Goal: Entertainment & Leisure: Browse casually

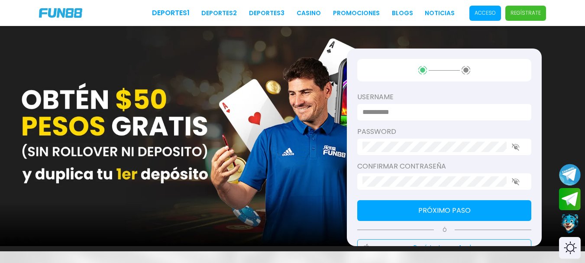
click at [479, 14] on p "Acceso" at bounding box center [484, 13] width 21 height 8
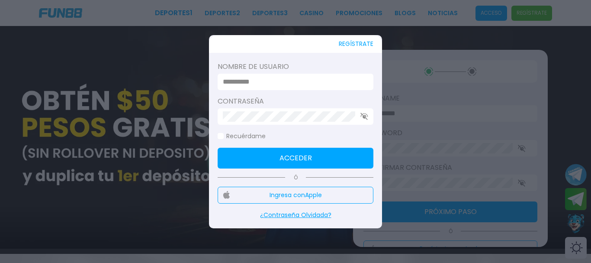
type input "**********"
click at [277, 152] on button "Acceder" at bounding box center [296, 158] width 156 height 21
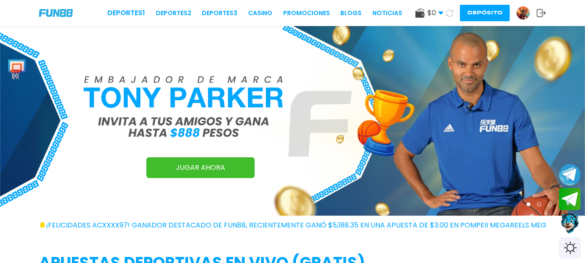
click at [440, 12] on use at bounding box center [440, 13] width 5 height 3
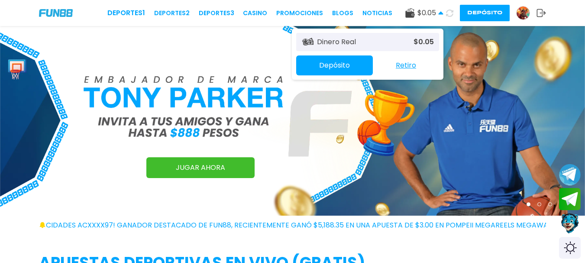
click at [440, 12] on use at bounding box center [440, 12] width 5 height 3
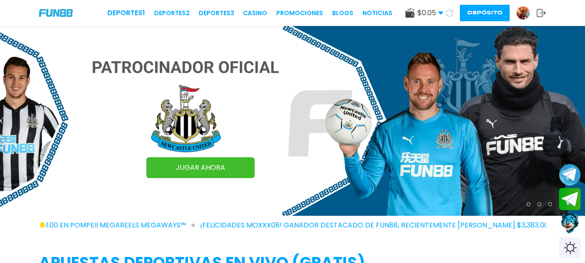
click at [209, 170] on link "JUGAR AHORA" at bounding box center [200, 167] width 108 height 21
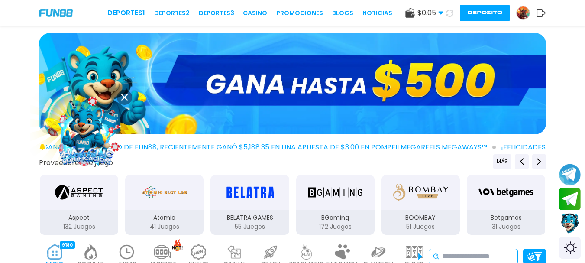
click at [449, 258] on input at bounding box center [478, 256] width 72 height 10
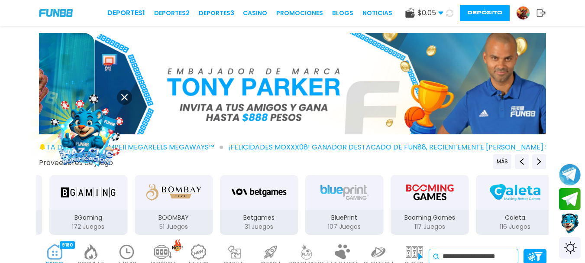
scroll to position [0, 3]
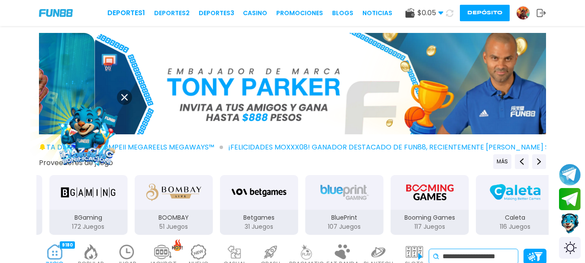
type input "**********"
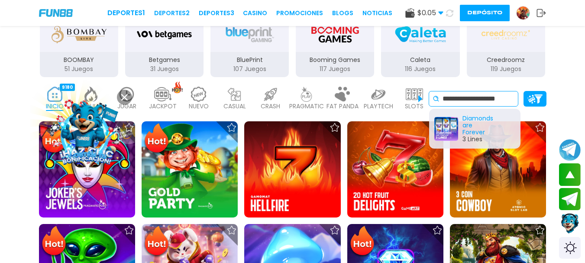
scroll to position [135, 0]
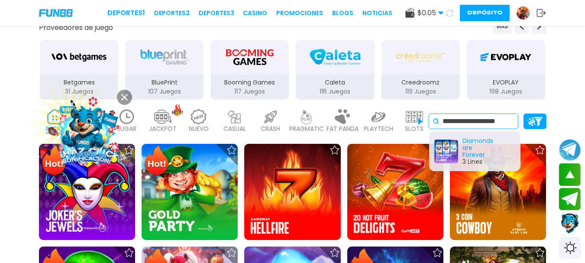
click at [511, 122] on input "**********" at bounding box center [478, 121] width 72 height 10
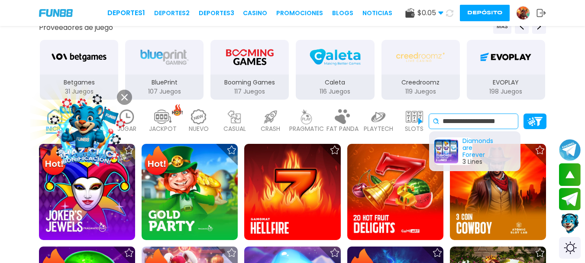
scroll to position [0, 0]
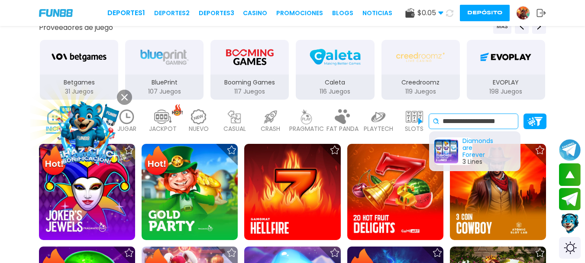
click at [452, 152] on div "Diamonds are Forever 3 Lines" at bounding box center [453, 151] width 38 height 28
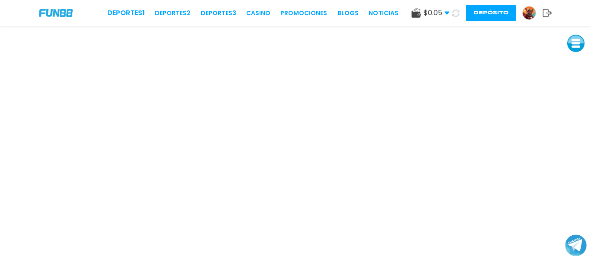
click at [445, 16] on span "$ 0.05" at bounding box center [437, 13] width 26 height 10
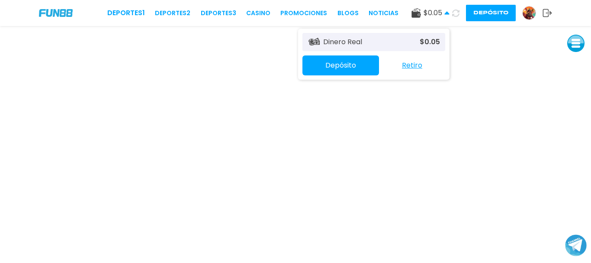
click at [430, 44] on p "$ 0.05" at bounding box center [430, 42] width 20 height 10
click at [350, 62] on button "Depósito" at bounding box center [341, 65] width 77 height 20
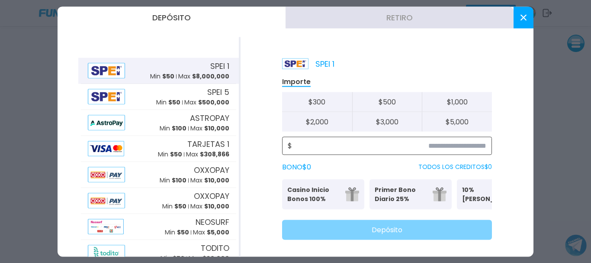
click at [380, 140] on input at bounding box center [389, 145] width 194 height 10
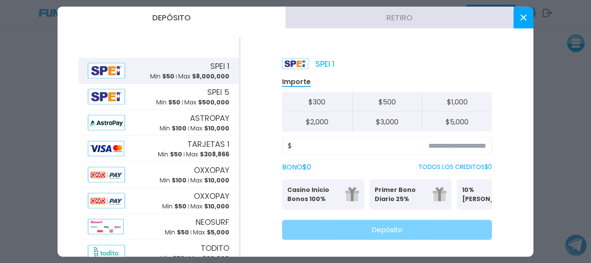
click at [407, 151] on div "$" at bounding box center [387, 145] width 210 height 18
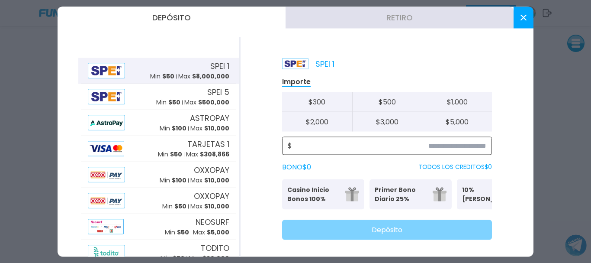
click at [402, 148] on input at bounding box center [389, 145] width 194 height 10
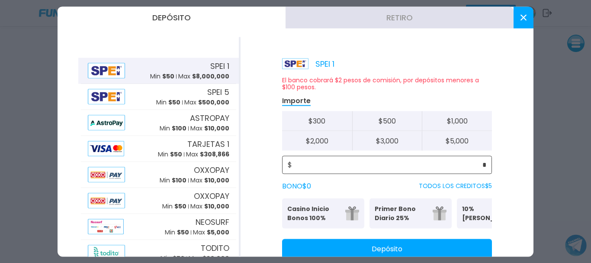
type input "*"
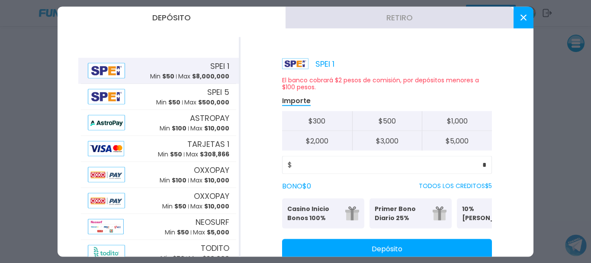
click at [521, 16] on icon at bounding box center [524, 17] width 6 height 6
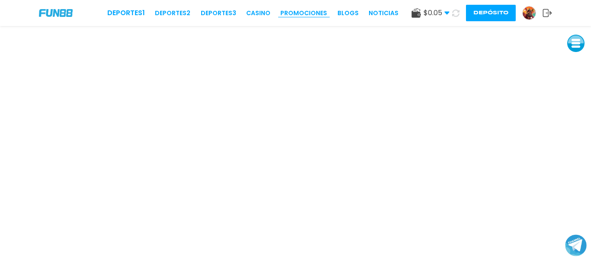
click at [303, 14] on link "Promociones" at bounding box center [303, 13] width 47 height 9
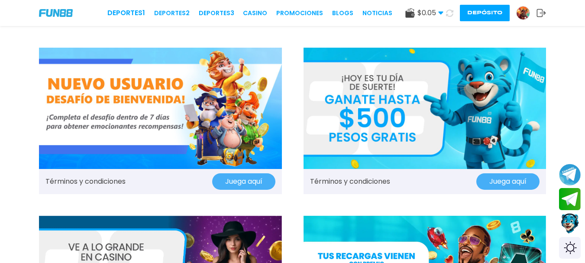
click at [499, 182] on button "Juega aquí" at bounding box center [507, 181] width 63 height 16
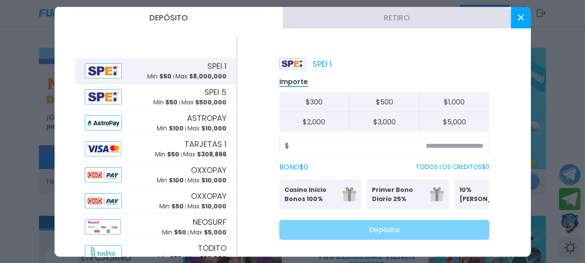
click at [520, 26] on button at bounding box center [521, 17] width 20 height 22
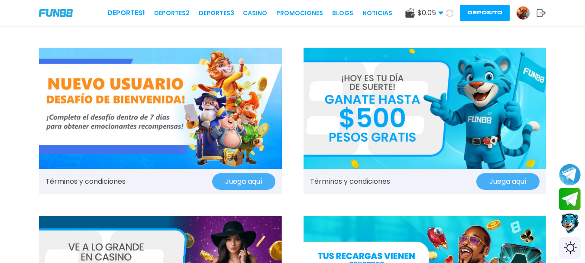
click at [156, 152] on img at bounding box center [160, 108] width 243 height 121
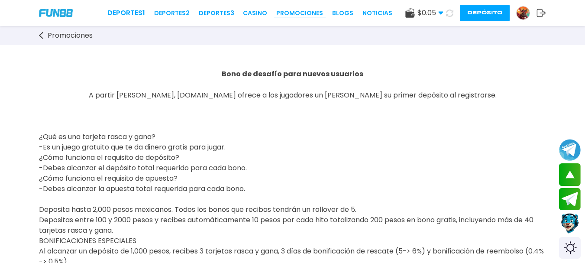
click at [281, 17] on link "Promociones" at bounding box center [299, 13] width 47 height 9
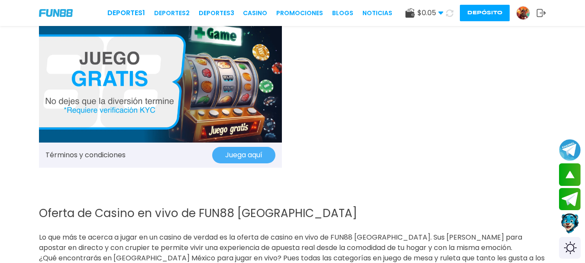
scroll to position [1047, 0]
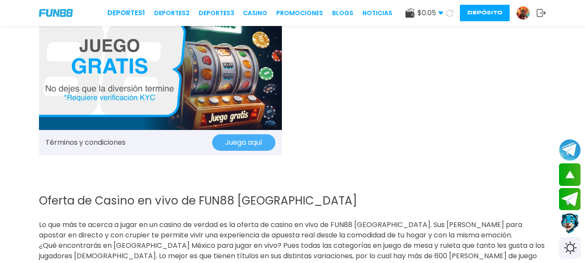
click at [232, 139] on button "Juega aquí" at bounding box center [243, 142] width 63 height 16
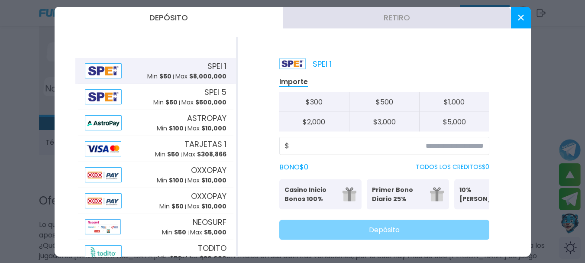
click at [518, 19] on icon at bounding box center [521, 17] width 6 height 6
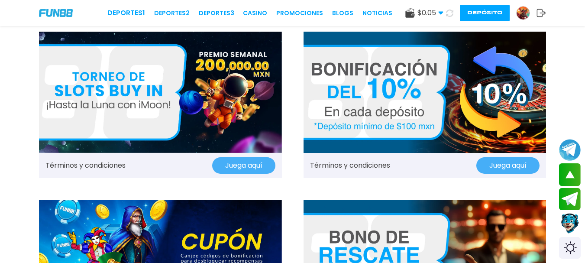
scroll to position [0, 0]
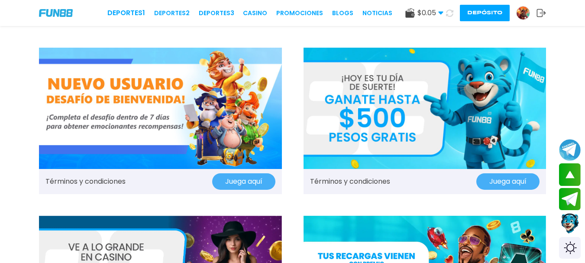
click at [416, 18] on div "$ 0.05 Dinero Real $ 0.05 Depósito Retiro Depósito" at bounding box center [475, 13] width 141 height 16
click at [432, 12] on span "$ 0.05" at bounding box center [430, 13] width 26 height 10
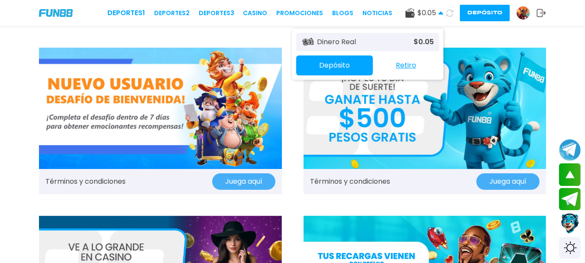
drag, startPoint x: 369, startPoint y: 38, endPoint x: 405, endPoint y: 39, distance: 36.0
click at [401, 38] on div "Dinero Real $ 0.05" at bounding box center [367, 42] width 143 height 18
click at [427, 43] on p "$ 0.05" at bounding box center [423, 42] width 20 height 10
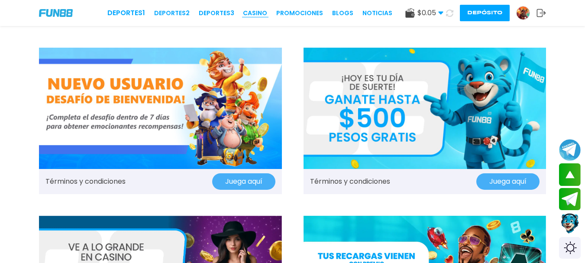
click at [252, 12] on link "CASINO" at bounding box center [255, 13] width 24 height 9
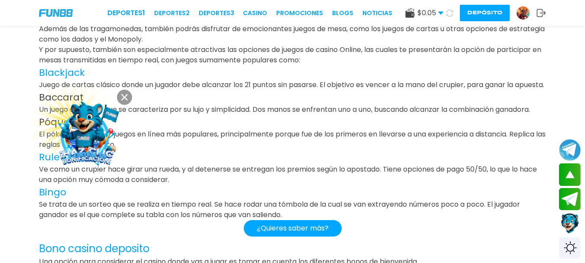
scroll to position [1656, 0]
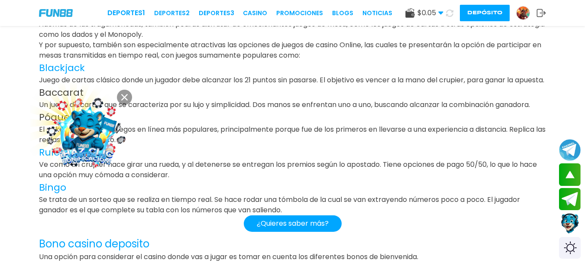
click at [58, 171] on img at bounding box center [86, 132] width 85 height 85
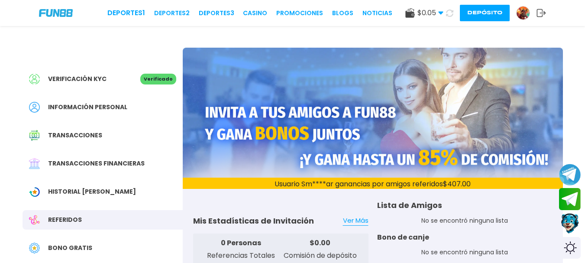
click at [90, 133] on span "Transacciones" at bounding box center [75, 135] width 54 height 9
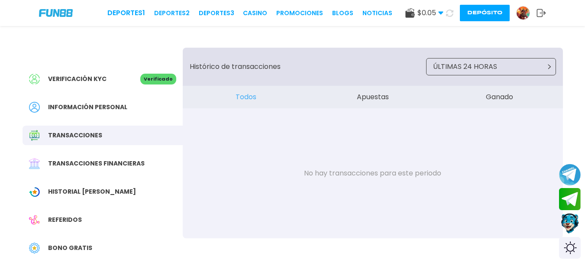
click at [81, 162] on span "Transacciones financieras" at bounding box center [96, 163] width 97 height 9
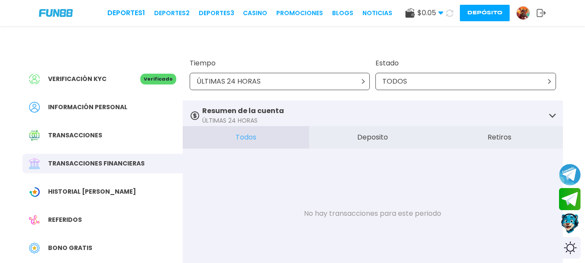
click at [99, 193] on span "Historial [PERSON_NAME]" at bounding box center [92, 191] width 88 height 9
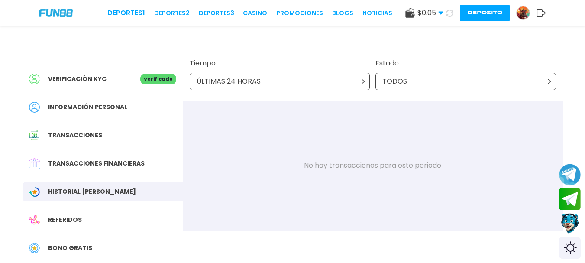
click at [83, 249] on span "Bono Gratis" at bounding box center [70, 247] width 44 height 9
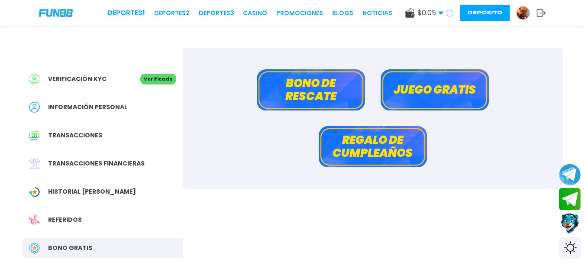
click at [413, 95] on button "Juego gratis" at bounding box center [434, 89] width 108 height 41
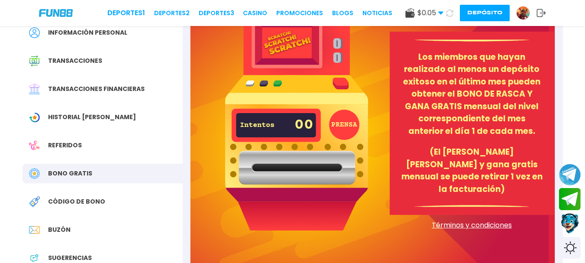
scroll to position [79, 0]
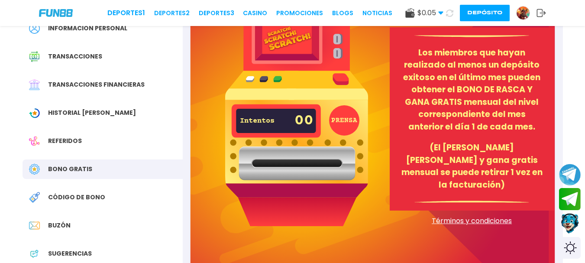
click at [286, 165] on img at bounding box center [296, 109] width 143 height 231
click at [334, 119] on button "PRENSA" at bounding box center [344, 120] width 30 height 30
click at [72, 202] on div "Código de bono" at bounding box center [103, 196] width 160 height 19
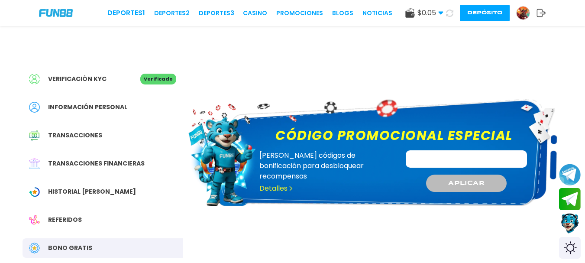
click at [67, 245] on span "Bono Gratis" at bounding box center [70, 247] width 44 height 9
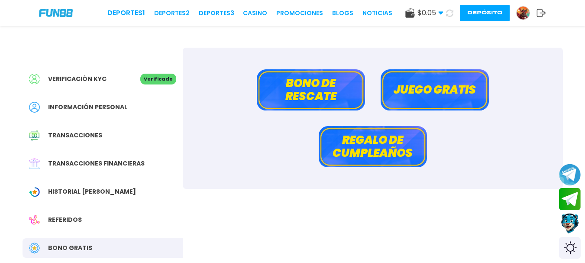
click at [312, 97] on button "Bono de rescate" at bounding box center [311, 89] width 108 height 41
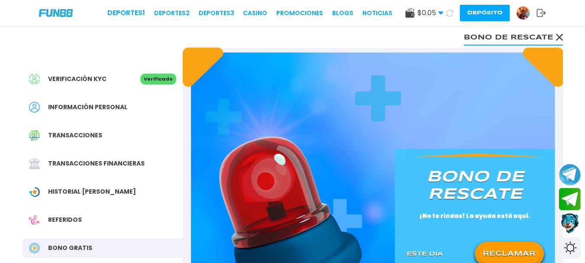
click at [507, 252] on button "RECLAMAR" at bounding box center [509, 254] width 63 height 18
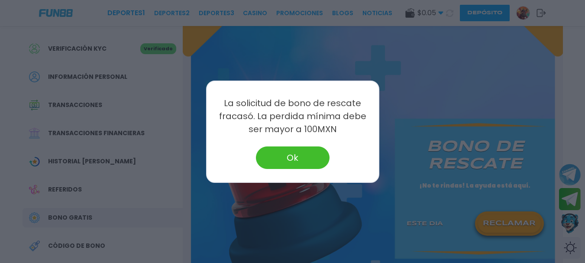
scroll to position [45, 0]
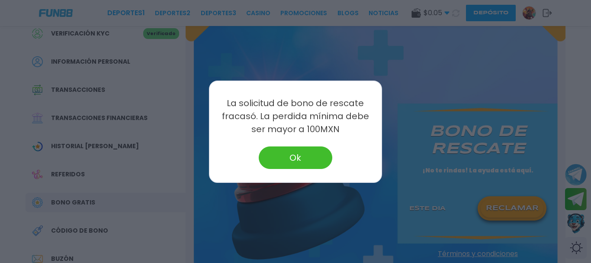
drag, startPoint x: 588, startPoint y: 54, endPoint x: 586, endPoint y: 77, distance: 23.0
click at [285, 154] on button "Ok" at bounding box center [296, 157] width 74 height 23
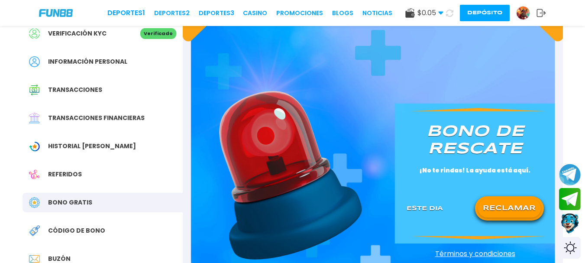
drag, startPoint x: 189, startPoint y: 177, endPoint x: 189, endPoint y: 223, distance: 46.7
click at [189, 223] on div "[PERSON_NAME] de rescate ¡No te rindas! La ayuda está aquí. Este Dia RECLAMAR T…" at bounding box center [373, 170] width 380 height 337
click at [188, 247] on div "[PERSON_NAME] de rescate ¡No te rindas! La ayuda está aquí. Este Dia RECLAMAR T…" at bounding box center [373, 170] width 380 height 337
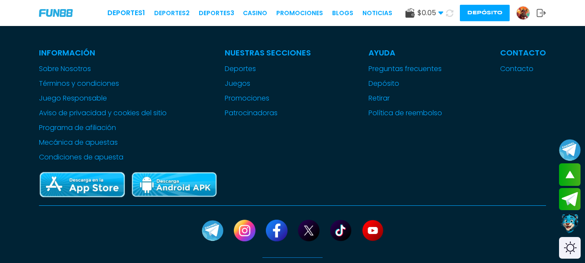
scroll to position [0, 0]
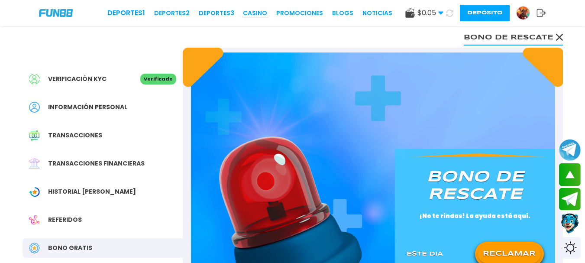
click at [256, 11] on link "CASINO" at bounding box center [255, 13] width 24 height 9
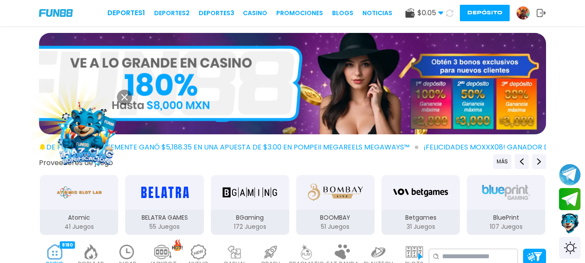
click at [407, 254] on img at bounding box center [414, 251] width 17 height 15
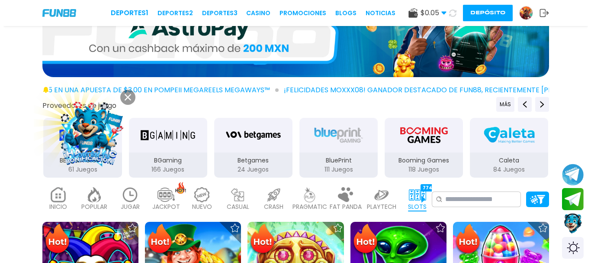
scroll to position [95, 0]
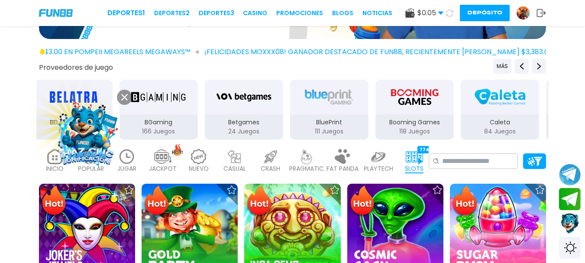
click at [414, 163] on img at bounding box center [414, 156] width 17 height 15
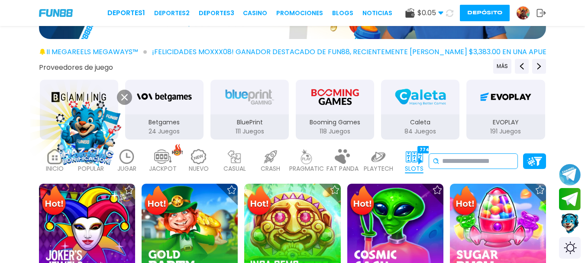
click at [451, 160] on input at bounding box center [478, 161] width 72 height 10
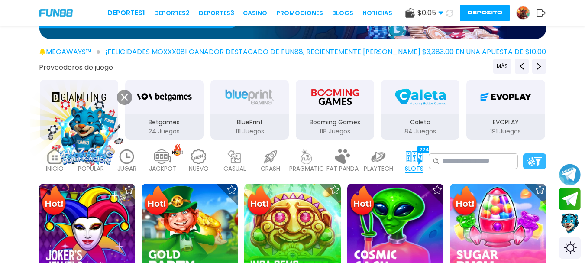
click at [533, 163] on img at bounding box center [534, 161] width 15 height 9
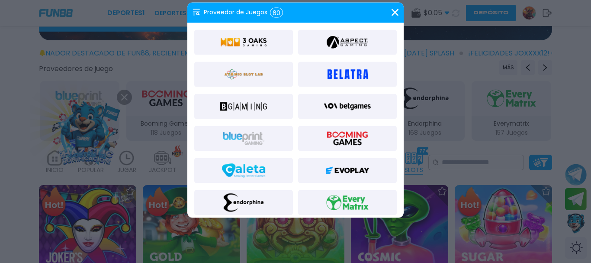
click at [398, 203] on div at bounding box center [295, 120] width 216 height 195
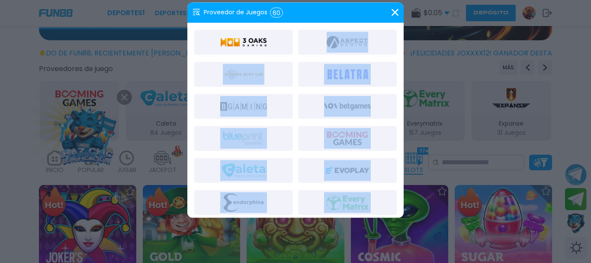
drag, startPoint x: 398, startPoint y: 203, endPoint x: 402, endPoint y: 54, distance: 148.9
click at [402, 54] on div at bounding box center [295, 120] width 216 height 195
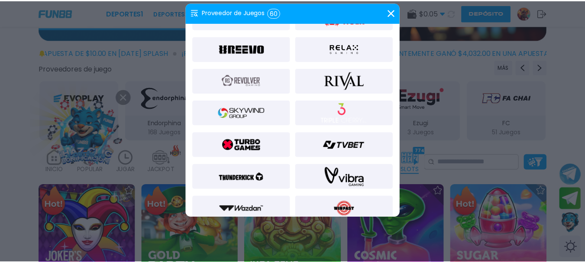
scroll to position [773, 0]
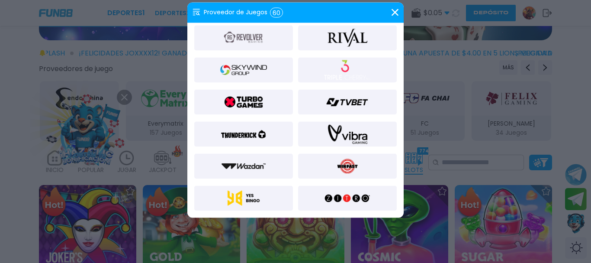
click at [488, 165] on div at bounding box center [295, 131] width 591 height 263
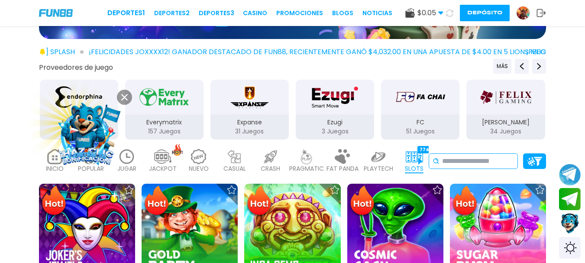
click at [457, 164] on input at bounding box center [478, 161] width 72 height 10
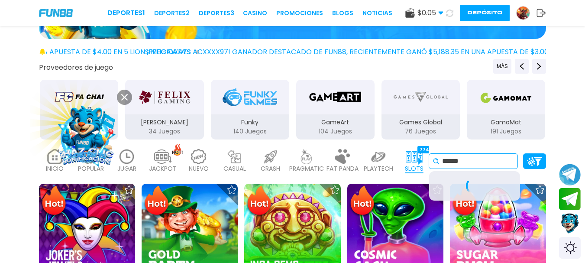
type input "******"
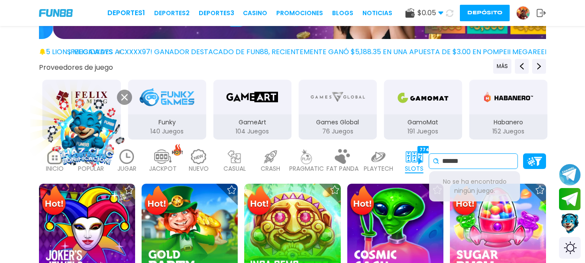
click at [481, 163] on input "******" at bounding box center [478, 161] width 72 height 10
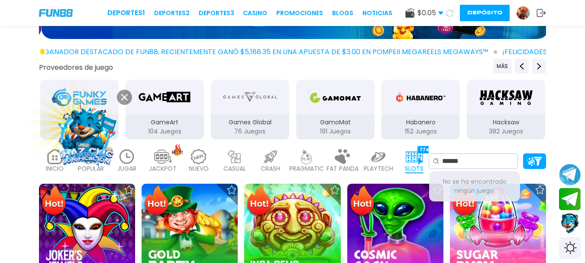
click at [239, 161] on img at bounding box center [234, 156] width 17 height 15
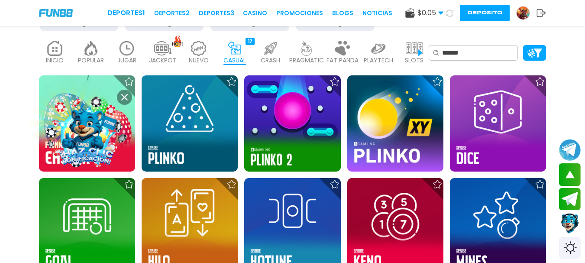
scroll to position [205, 0]
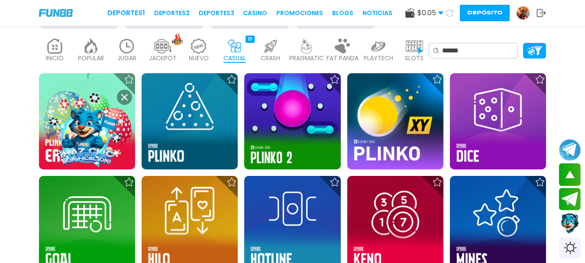
click at [129, 97] on button at bounding box center [124, 97] width 15 height 15
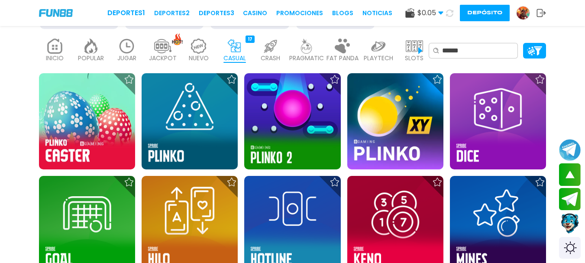
click at [129, 48] on img at bounding box center [126, 46] width 17 height 15
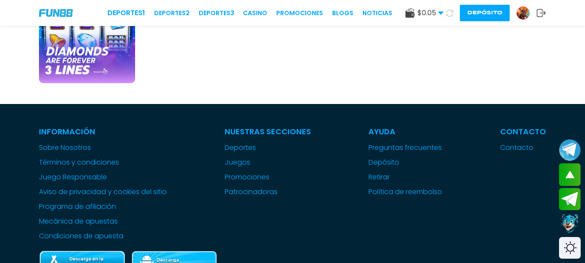
click at [98, 46] on img at bounding box center [87, 35] width 96 height 96
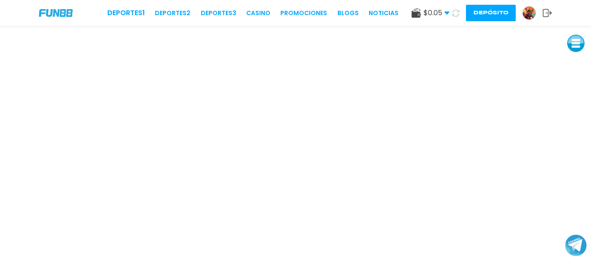
click at [573, 41] on button at bounding box center [575, 43] width 17 height 17
click at [574, 45] on button at bounding box center [575, 43] width 17 height 17
click at [576, 44] on button at bounding box center [575, 43] width 17 height 17
click at [567, 35] on button at bounding box center [575, 43] width 17 height 17
click at [64, 9] on img at bounding box center [56, 12] width 34 height 7
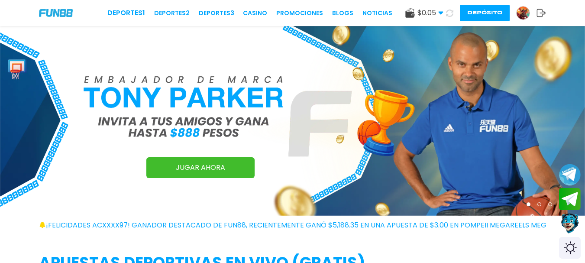
click at [209, 166] on link "JUGAR AHORA" at bounding box center [200, 167] width 108 height 21
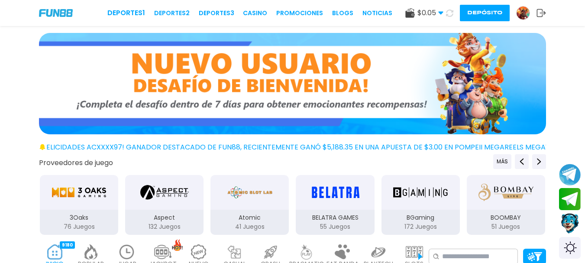
click at [282, 97] on img at bounding box center [292, 83] width 507 height 101
click at [423, 212] on div "BGaming 172 Juegos" at bounding box center [420, 221] width 78 height 25
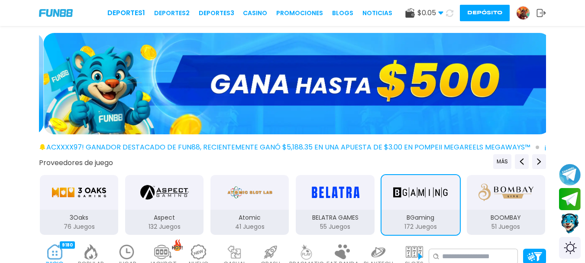
click at [420, 205] on div "BGaming" at bounding box center [420, 192] width 78 height 35
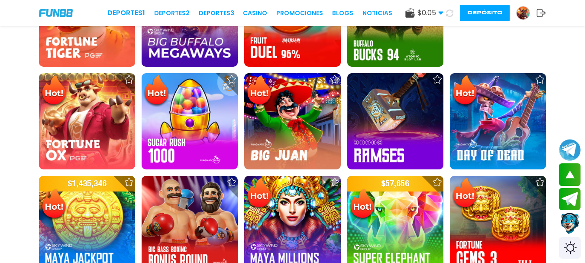
scroll to position [724, 0]
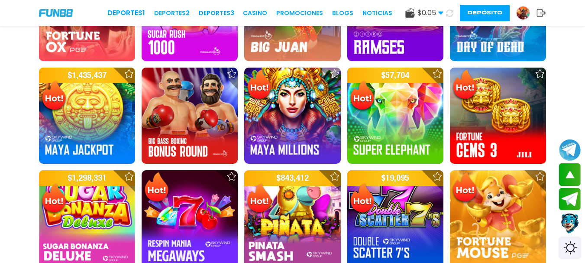
click at [570, 246] on div "Switch theme" at bounding box center [569, 247] width 23 height 23
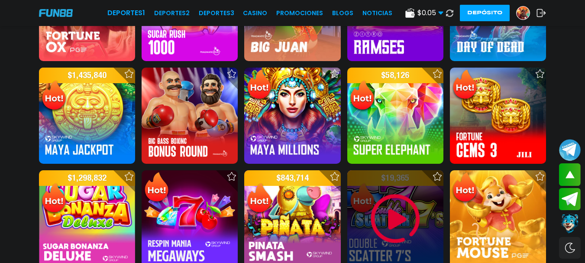
click at [395, 226] on img at bounding box center [395, 219] width 52 height 52
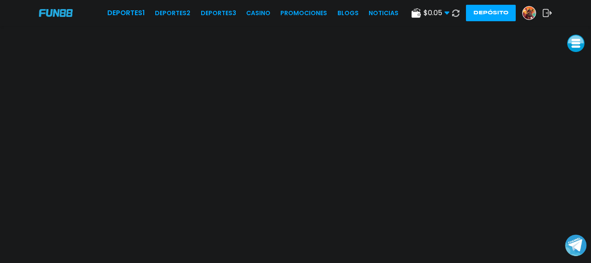
click at [575, 48] on button at bounding box center [575, 43] width 17 height 17
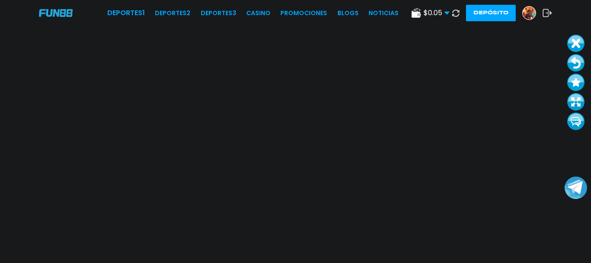
drag, startPoint x: 578, startPoint y: 244, endPoint x: 580, endPoint y: 187, distance: 57.6
click at [580, 187] on button "Join telegram channel" at bounding box center [576, 188] width 23 height 24
click at [259, 13] on link "CASINO" at bounding box center [258, 13] width 24 height 9
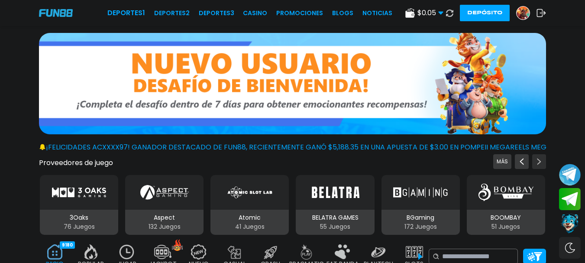
click at [542, 161] on icon "Next providers" at bounding box center [538, 161] width 7 height 7
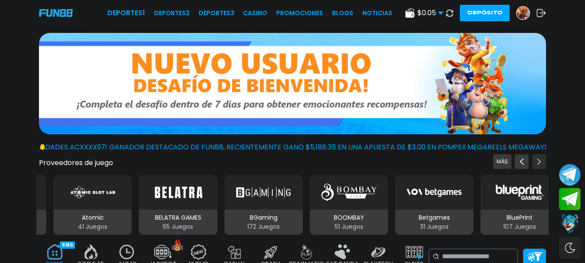
click at [542, 161] on icon "Next providers" at bounding box center [538, 161] width 7 height 7
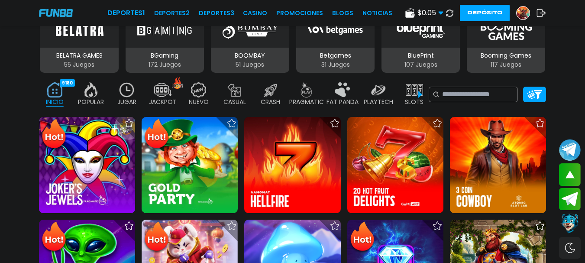
scroll to position [171, 0]
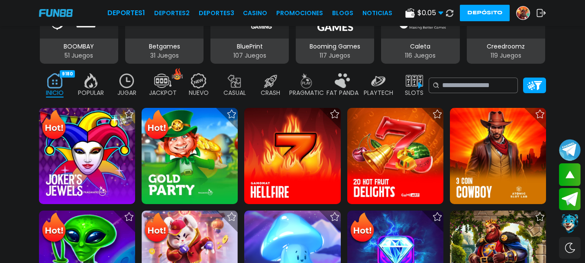
click at [309, 89] on p "PRAGMATIC" at bounding box center [306, 92] width 35 height 9
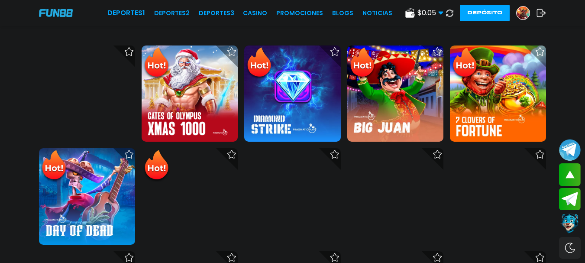
scroll to position [758, 0]
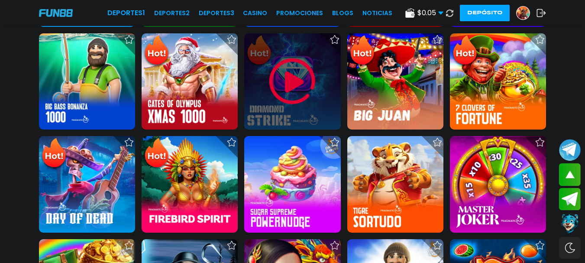
click at [303, 83] on img at bounding box center [292, 81] width 52 height 52
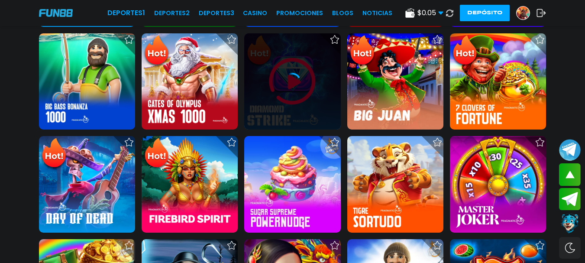
click at [294, 80] on icon at bounding box center [291, 81] width 17 height 17
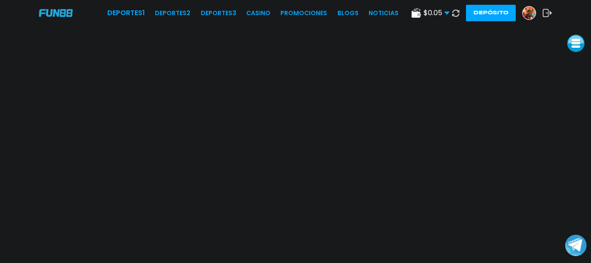
click at [10, 20] on div "Deportes 1 Deportes 2 Deportes 3 CASINO Promociones BLOGS NOTICIAS $ 0.05 Diner…" at bounding box center [295, 13] width 591 height 26
click at [54, 16] on img at bounding box center [56, 12] width 34 height 7
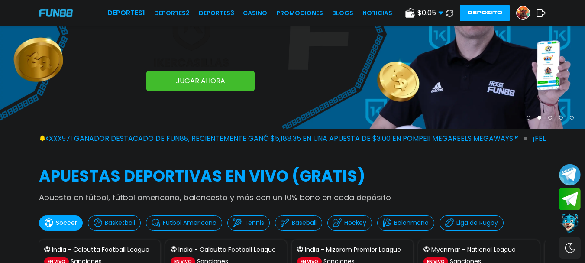
scroll to position [96, 0]
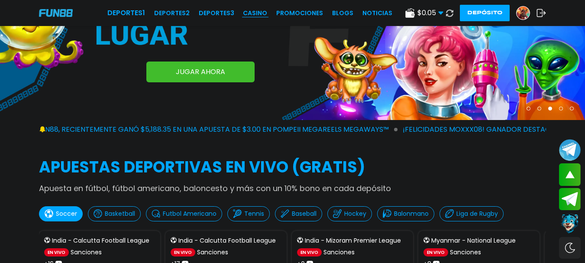
click at [264, 14] on link "CASINO" at bounding box center [255, 13] width 24 height 9
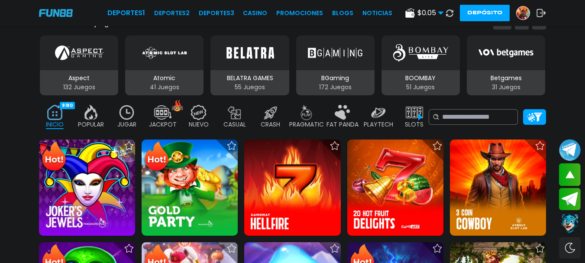
scroll to position [153, 0]
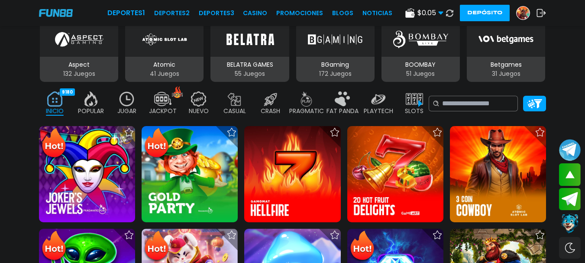
click at [418, 106] on img at bounding box center [414, 98] width 17 height 15
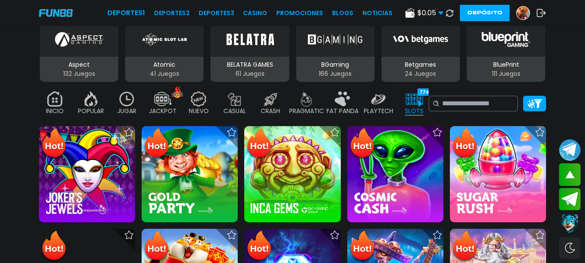
click at [418, 106] on img at bounding box center [414, 98] width 17 height 15
click at [423, 103] on div "SLOTS 7745" at bounding box center [414, 103] width 32 height 35
click at [169, 100] on img at bounding box center [162, 98] width 17 height 15
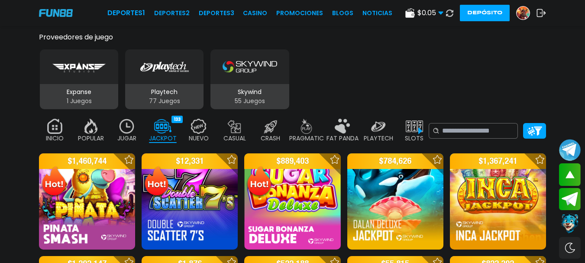
scroll to position [73, 0]
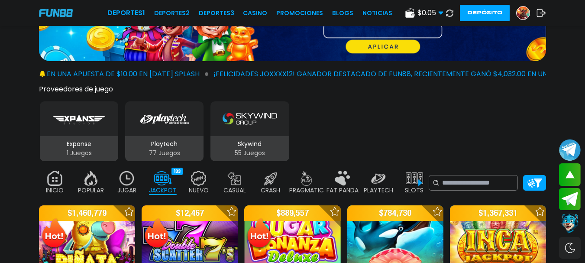
click at [246, 125] on img "Skywind" at bounding box center [249, 118] width 55 height 24
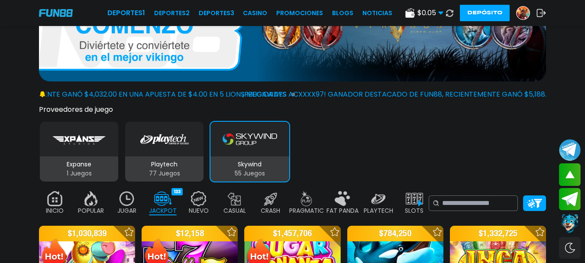
scroll to position [73, 0]
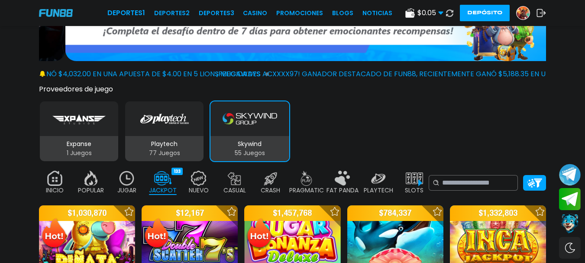
click at [158, 130] on img "Playtech" at bounding box center [164, 118] width 48 height 24
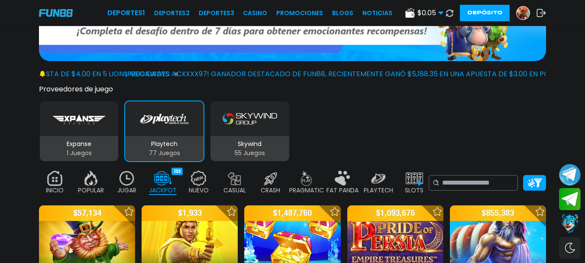
click at [84, 140] on p "Expanse" at bounding box center [79, 143] width 78 height 9
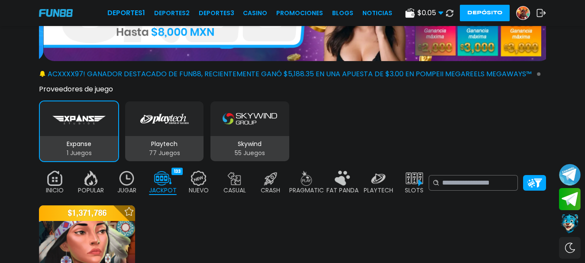
click at [198, 183] on img at bounding box center [198, 178] width 17 height 15
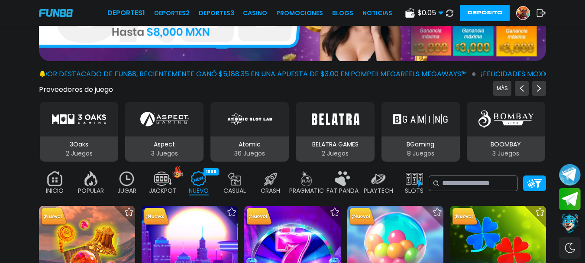
click at [239, 187] on p "CASUAL" at bounding box center [234, 190] width 23 height 9
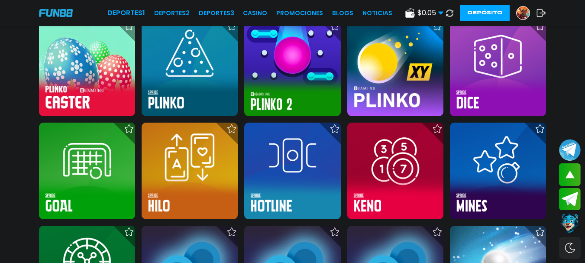
scroll to position [261, 0]
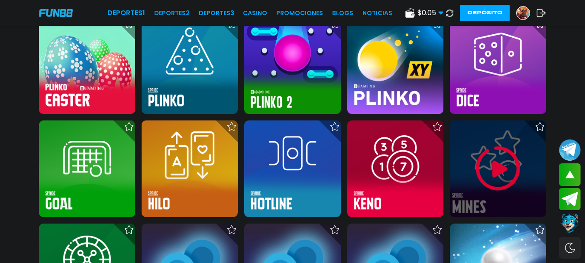
click at [457, 164] on div at bounding box center [498, 168] width 96 height 96
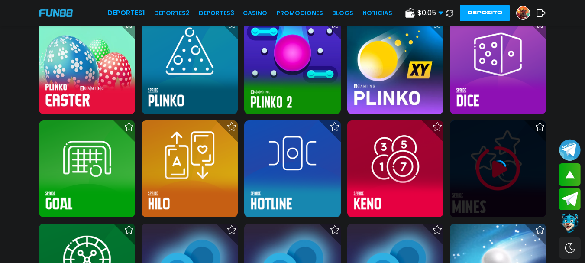
click at [483, 172] on div at bounding box center [498, 168] width 96 height 17
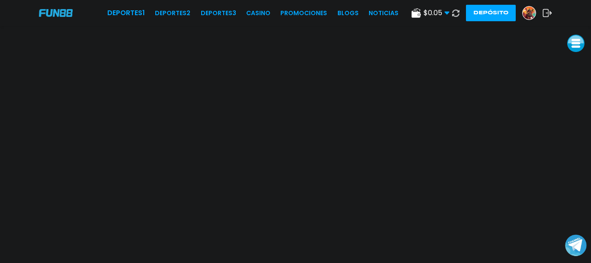
click at [577, 42] on button at bounding box center [575, 43] width 17 height 17
click at [579, 62] on button at bounding box center [575, 62] width 17 height 17
click at [59, 15] on img at bounding box center [56, 12] width 34 height 7
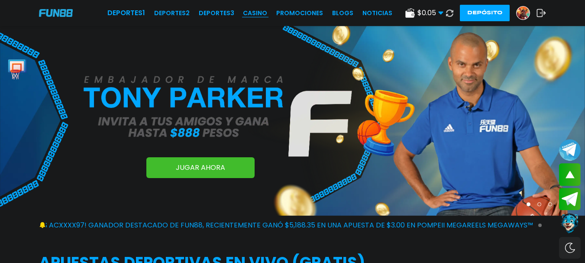
click at [251, 13] on link "CASINO" at bounding box center [255, 13] width 24 height 9
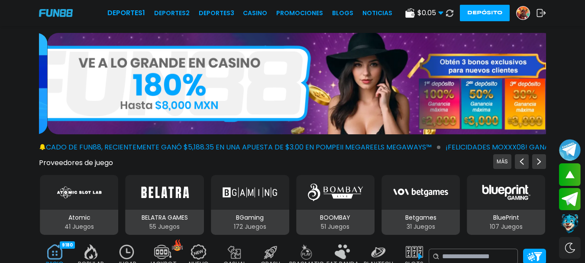
click at [306, 254] on img at bounding box center [306, 251] width 17 height 15
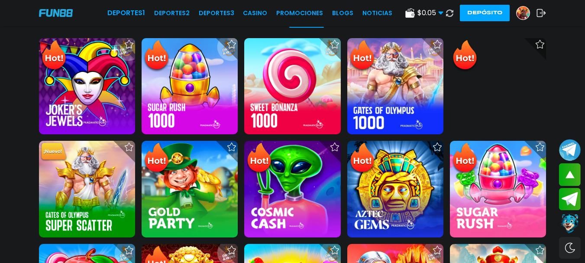
scroll to position [243, 0]
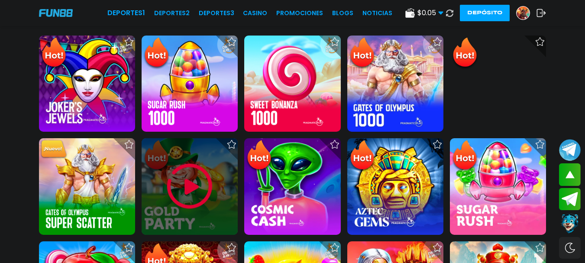
click at [183, 187] on img at bounding box center [190, 186] width 52 height 52
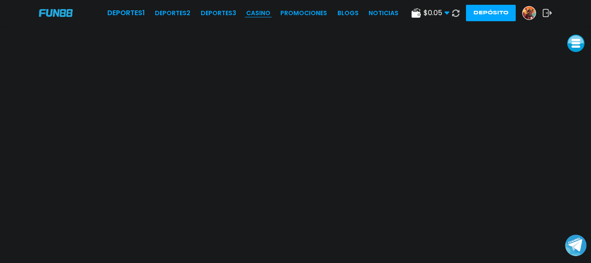
click at [262, 14] on link "CASINO" at bounding box center [258, 13] width 24 height 9
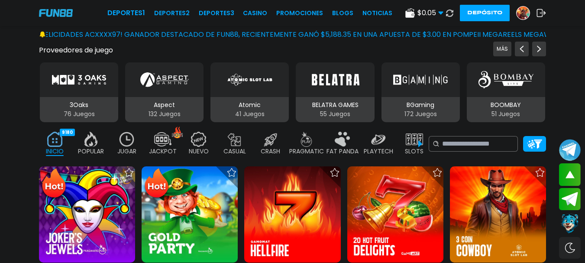
scroll to position [117, 0]
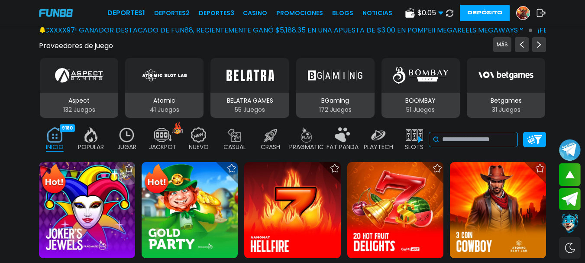
click at [487, 138] on input at bounding box center [478, 139] width 72 height 10
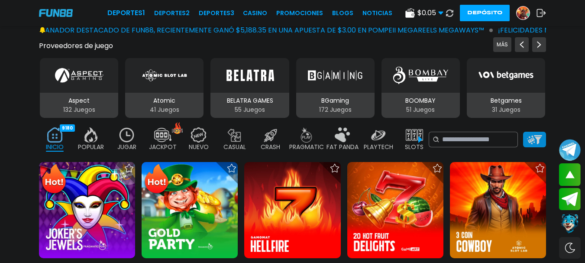
click at [538, 143] on img at bounding box center [534, 139] width 15 height 9
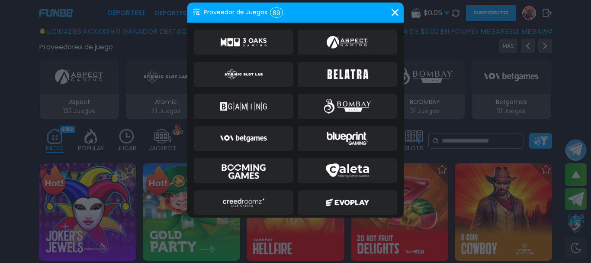
click at [192, 14] on div "Proveedor de Juegos 69" at bounding box center [295, 12] width 216 height 20
click at [199, 14] on use at bounding box center [196, 12] width 7 height 6
click at [253, 139] on img at bounding box center [243, 138] width 47 height 21
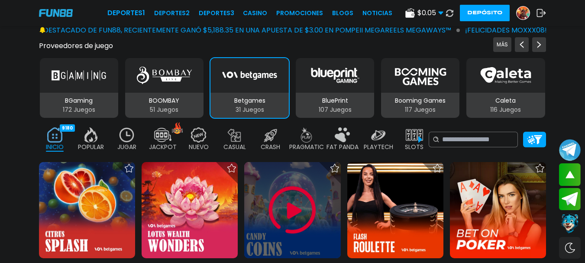
click at [286, 216] on img at bounding box center [292, 210] width 52 height 52
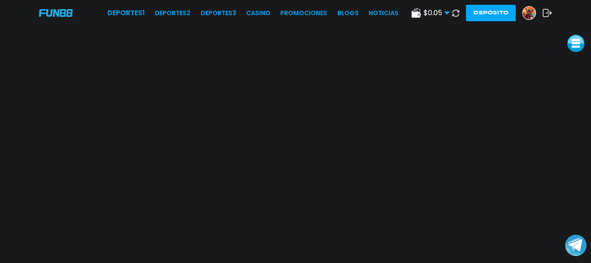
click at [436, 16] on span "$ 0.05" at bounding box center [437, 13] width 26 height 10
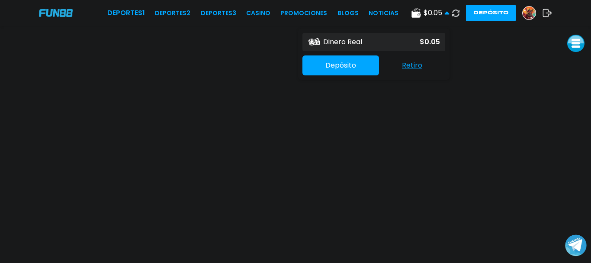
click at [427, 38] on p "$ 0.05" at bounding box center [430, 42] width 20 height 10
click at [456, 12] on icon at bounding box center [455, 13] width 9 height 9
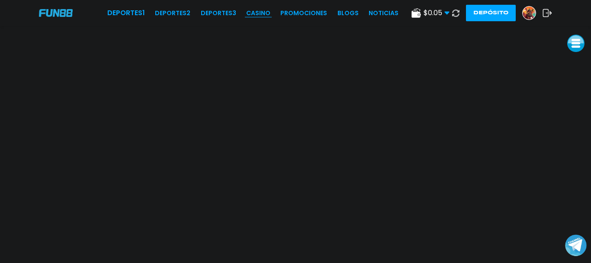
click at [255, 12] on link "CASINO" at bounding box center [258, 13] width 24 height 9
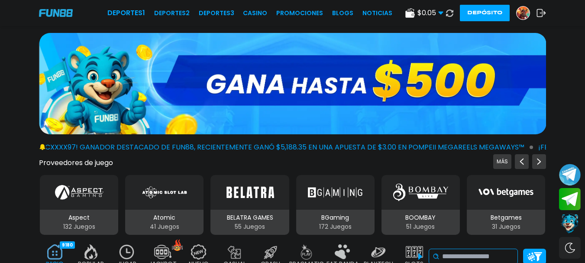
click at [468, 253] on input at bounding box center [478, 256] width 72 height 10
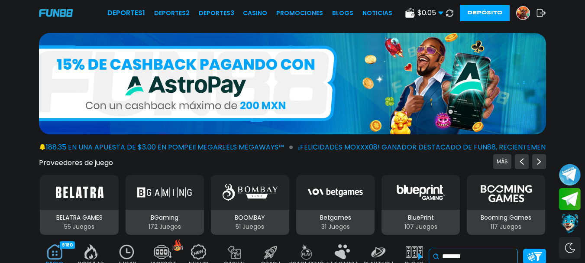
type input "*******"
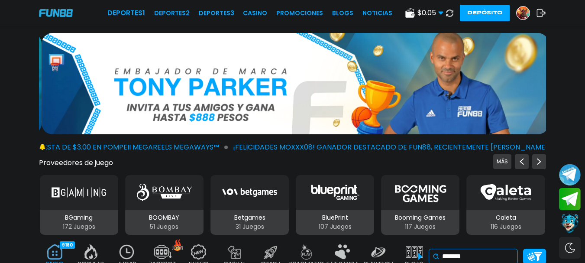
click at [486, 259] on input "*******" at bounding box center [478, 256] width 72 height 10
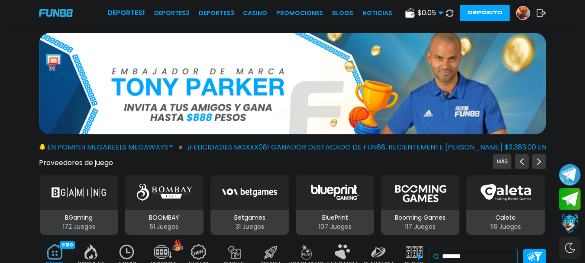
scroll to position [230, 0]
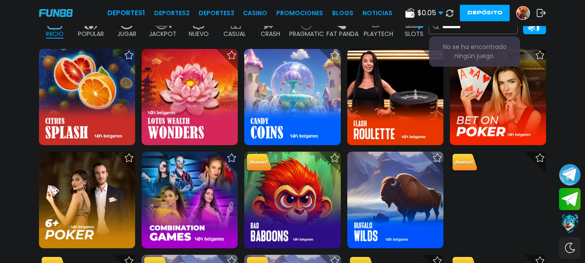
click at [409, 36] on p "SLOTS" at bounding box center [414, 33] width 19 height 9
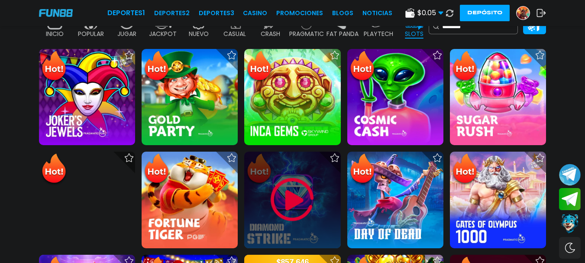
click at [295, 203] on img at bounding box center [292, 200] width 52 height 52
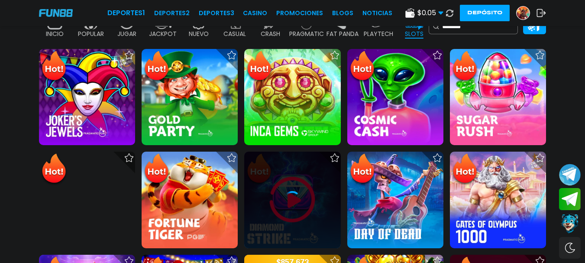
click at [286, 200] on icon at bounding box center [291, 199] width 17 height 17
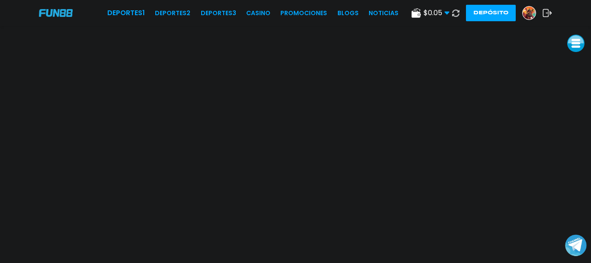
click at [545, 16] on icon at bounding box center [548, 13] width 10 height 9
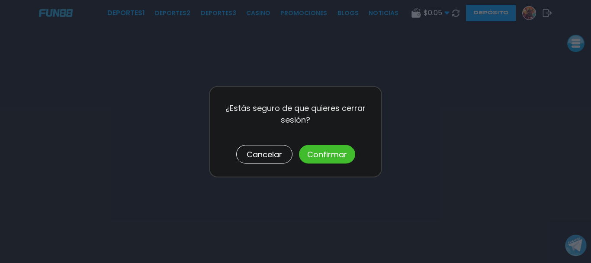
click at [266, 151] on button "Cancelar" at bounding box center [264, 154] width 56 height 19
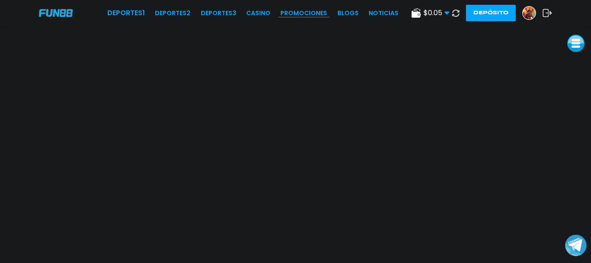
click at [299, 17] on link "Promociones" at bounding box center [303, 13] width 47 height 9
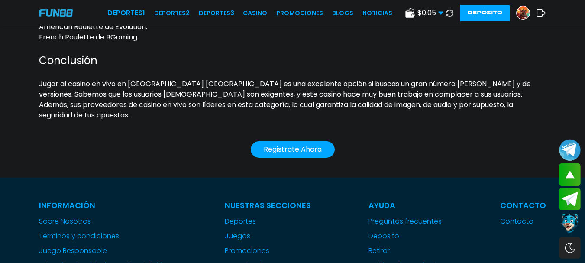
scroll to position [1838, 0]
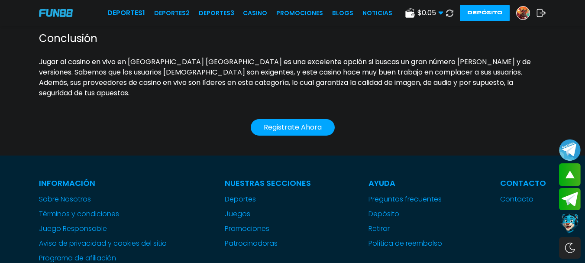
click at [313, 119] on button "Registrate Ahora" at bounding box center [293, 127] width 84 height 16
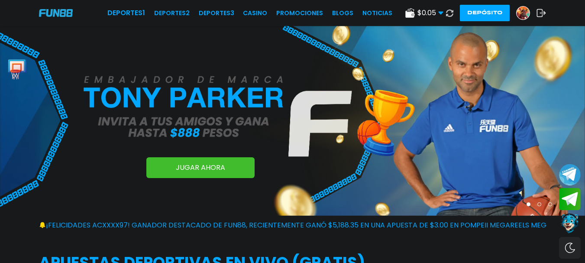
click at [226, 168] on link "JUGAR AHORA" at bounding box center [200, 167] width 108 height 21
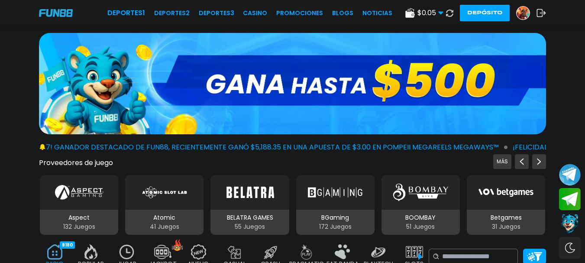
drag, startPoint x: 226, startPoint y: 168, endPoint x: 153, endPoint y: 219, distance: 88.7
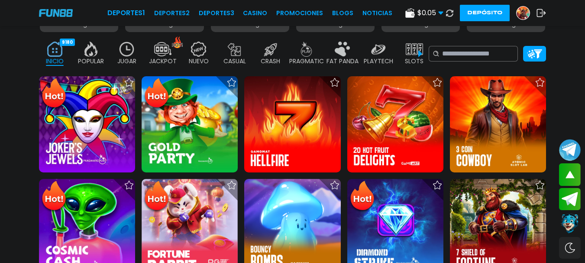
scroll to position [207, 0]
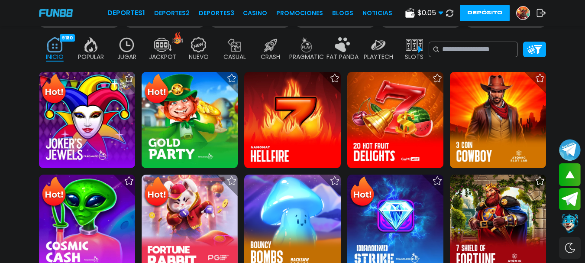
click at [161, 46] on img at bounding box center [162, 44] width 17 height 15
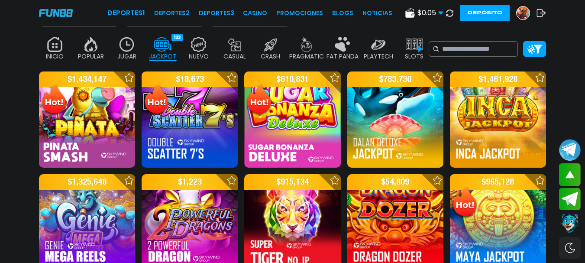
click at [238, 49] on img at bounding box center [234, 44] width 17 height 15
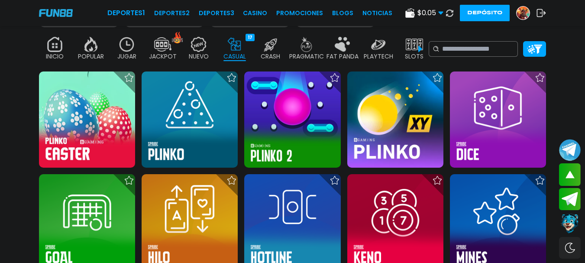
click at [271, 52] on p "CRASH" at bounding box center [270, 56] width 19 height 9
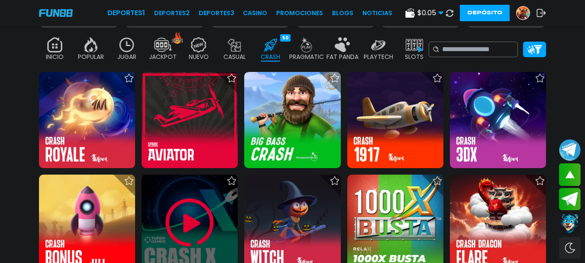
click at [179, 230] on img at bounding box center [190, 222] width 52 height 52
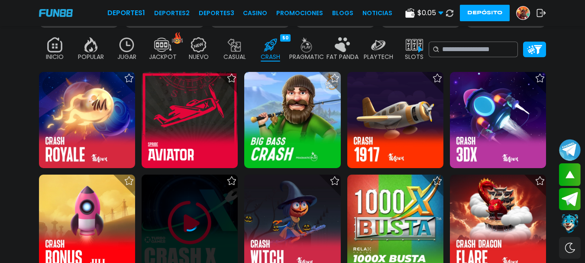
click at [183, 228] on icon at bounding box center [189, 222] width 17 height 17
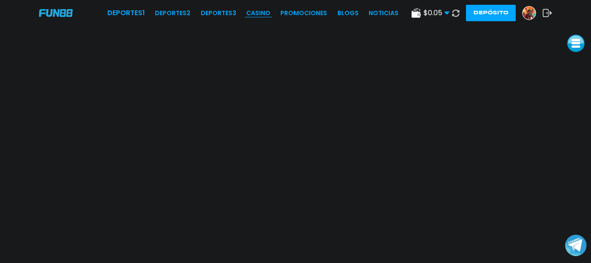
click at [258, 14] on link "CASINO" at bounding box center [258, 13] width 24 height 9
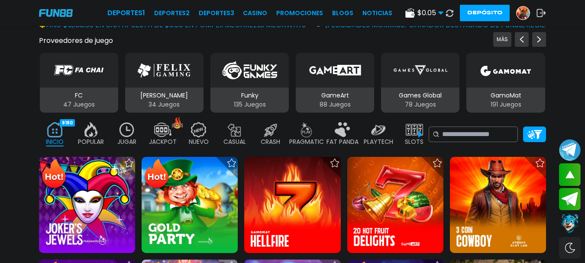
scroll to position [117, 0]
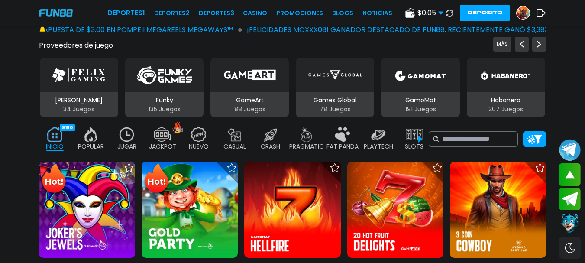
click at [161, 141] on img at bounding box center [162, 134] width 17 height 15
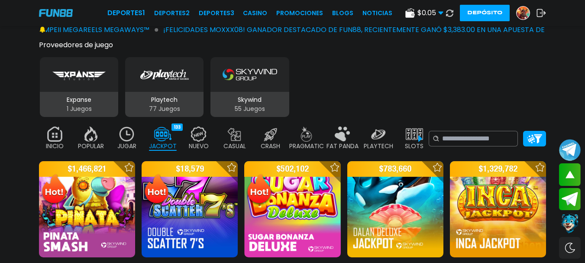
scroll to position [347, 0]
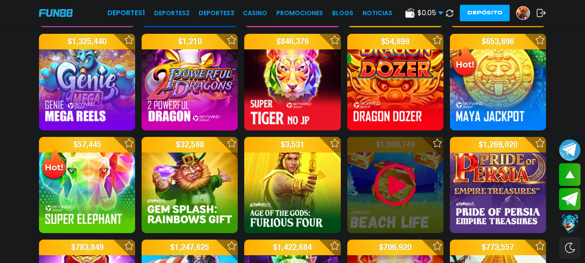
click at [388, 206] on img at bounding box center [395, 185] width 52 height 52
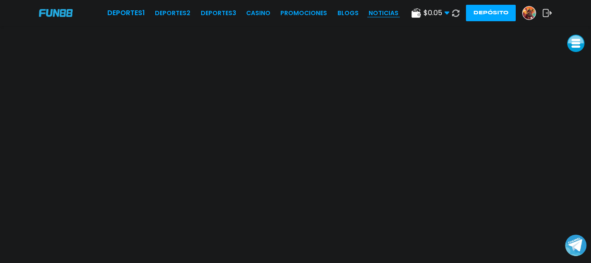
click at [377, 9] on link "NOTICIAS" at bounding box center [384, 13] width 30 height 9
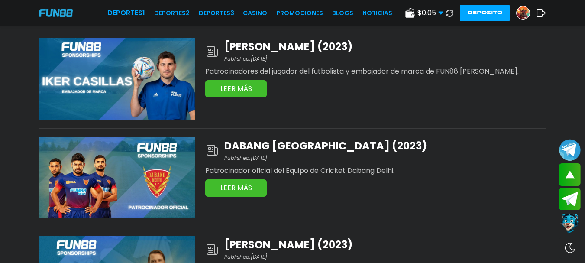
scroll to position [460, 0]
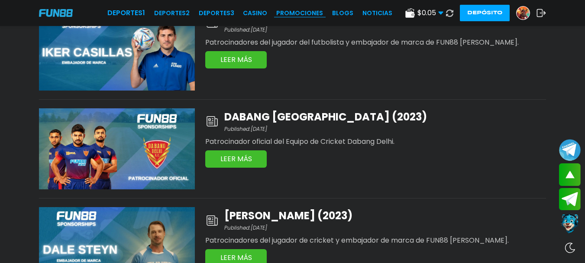
click at [309, 16] on link "Promociones" at bounding box center [299, 13] width 47 height 9
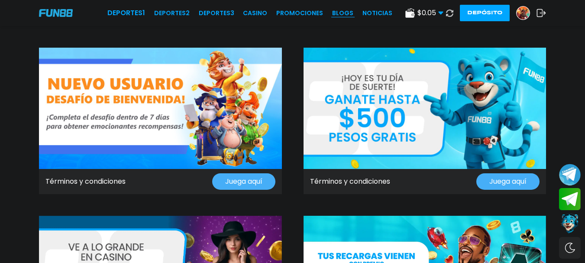
click at [337, 13] on link "BLOGS" at bounding box center [342, 13] width 21 height 9
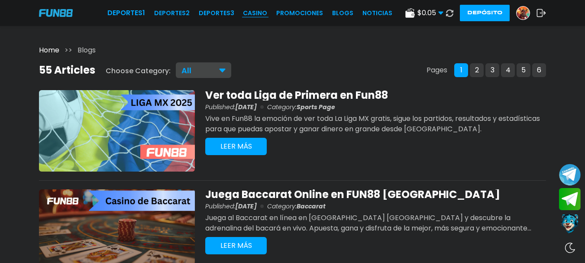
click at [251, 10] on link "CASINO" at bounding box center [255, 13] width 24 height 9
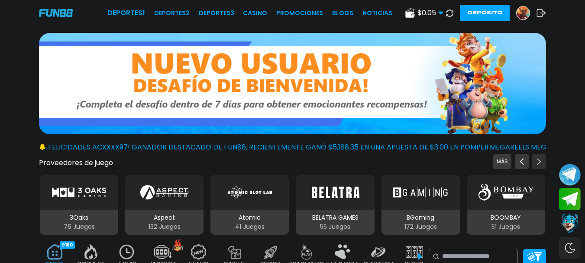
click at [535, 157] on button "Next providers" at bounding box center [539, 161] width 14 height 15
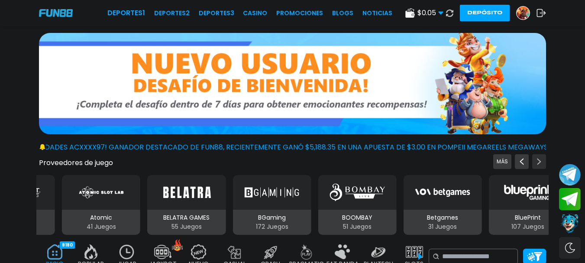
click at [535, 157] on button "Next providers" at bounding box center [539, 161] width 14 height 15
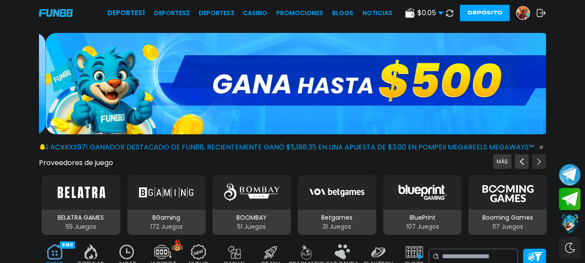
click at [535, 157] on button "Next providers" at bounding box center [539, 161] width 14 height 15
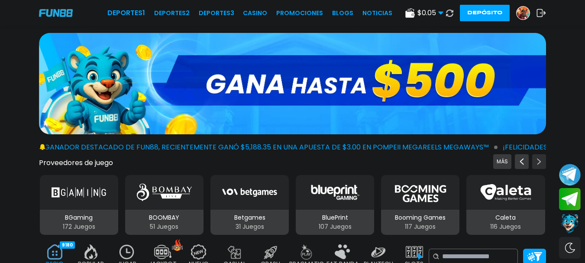
click at [535, 157] on button "Next providers" at bounding box center [539, 161] width 14 height 15
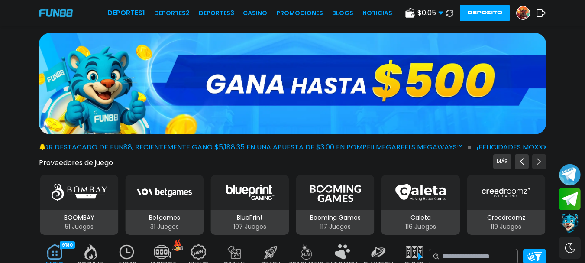
click at [539, 159] on icon "Next providers" at bounding box center [538, 161] width 7 height 7
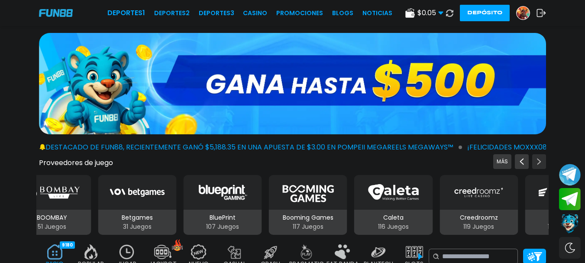
click at [539, 159] on icon "Next providers" at bounding box center [538, 161] width 7 height 7
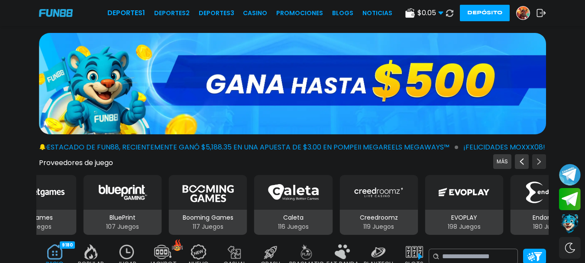
click at [539, 159] on icon "Next providers" at bounding box center [538, 161] width 7 height 7
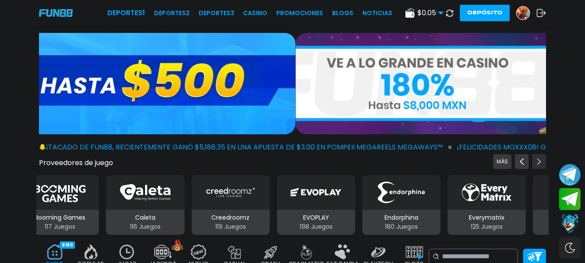
click at [539, 159] on icon "Next providers" at bounding box center [538, 161] width 7 height 7
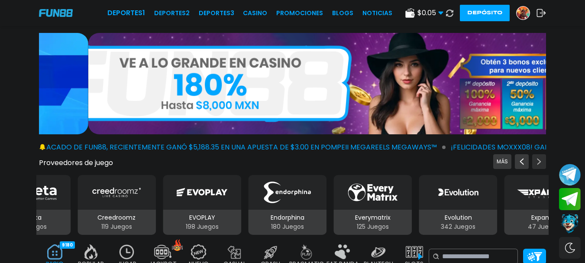
click at [539, 159] on icon "Next providers" at bounding box center [538, 161] width 7 height 7
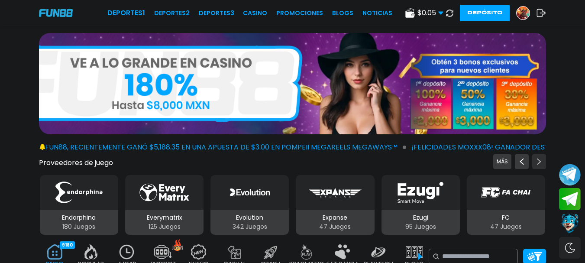
click at [539, 159] on icon "Next providers" at bounding box center [538, 161] width 7 height 7
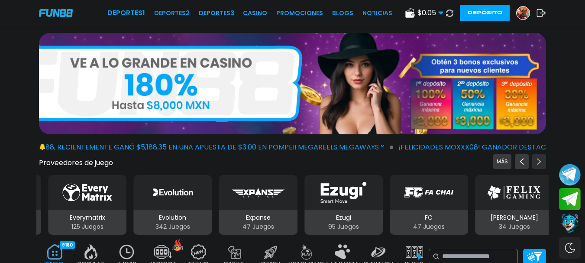
click at [539, 159] on icon "Next providers" at bounding box center [538, 161] width 7 height 7
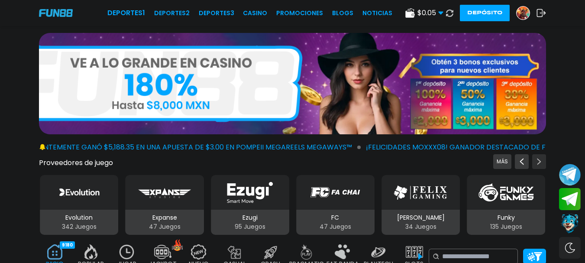
click at [539, 159] on icon "Next providers" at bounding box center [538, 161] width 7 height 7
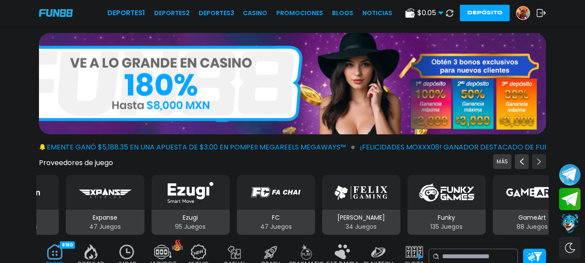
click at [539, 159] on icon "Next providers" at bounding box center [538, 161] width 7 height 7
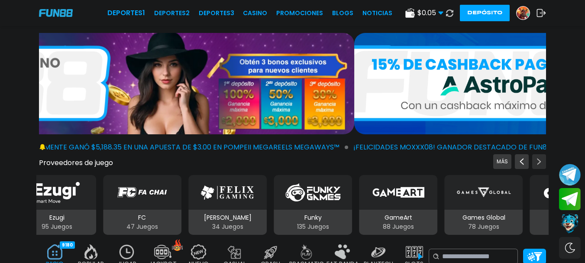
click at [539, 159] on icon "Next providers" at bounding box center [538, 161] width 7 height 7
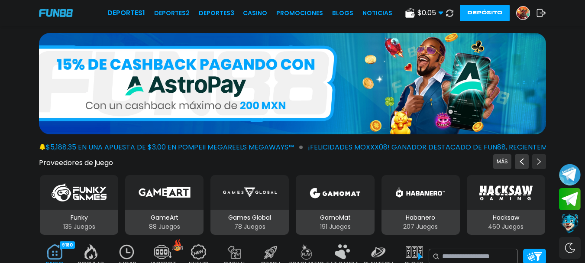
click at [539, 159] on icon "Next providers" at bounding box center [538, 161] width 7 height 7
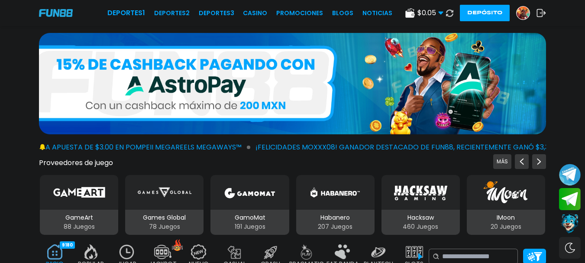
click at [498, 200] on img "IMoon" at bounding box center [505, 192] width 48 height 24
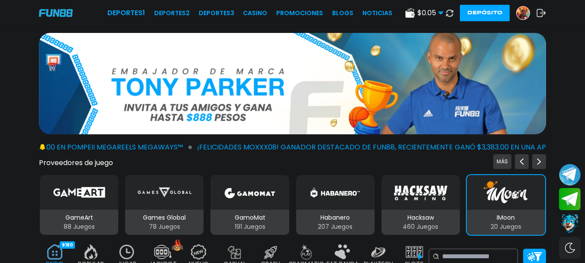
click at [498, 200] on img "IMoon" at bounding box center [505, 192] width 48 height 24
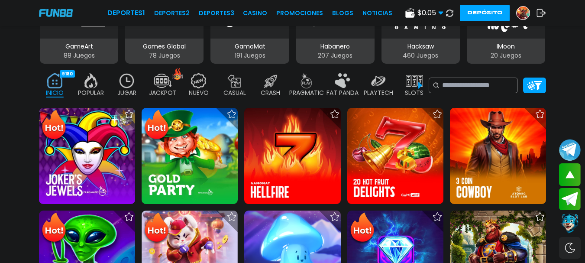
scroll to position [148, 0]
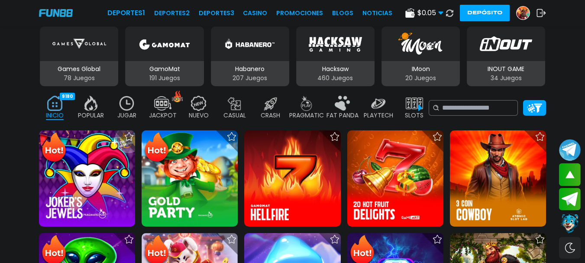
click at [435, 64] on div "IMoon 20 Juegos" at bounding box center [420, 73] width 78 height 25
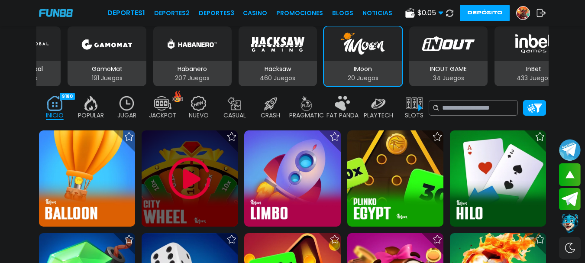
click at [195, 191] on img at bounding box center [190, 178] width 52 height 52
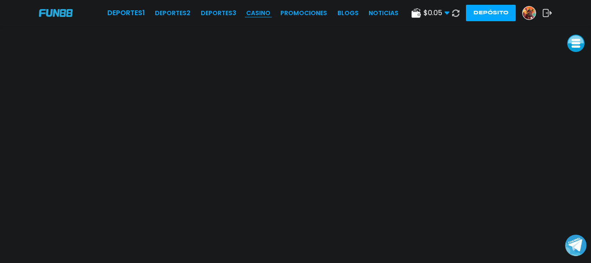
click at [256, 14] on link "CASINO" at bounding box center [258, 13] width 24 height 9
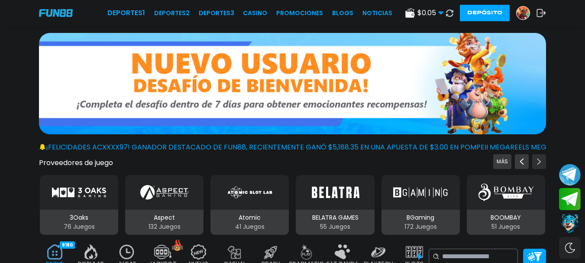
click at [539, 164] on icon "Next providers" at bounding box center [538, 161] width 7 height 7
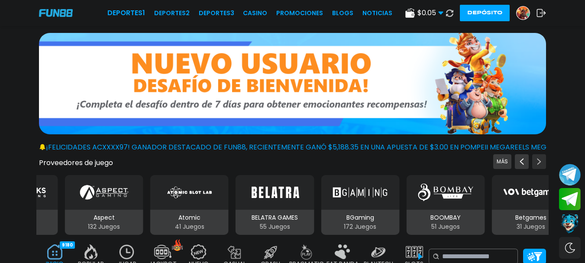
click at [539, 164] on icon "Next providers" at bounding box center [538, 161] width 7 height 7
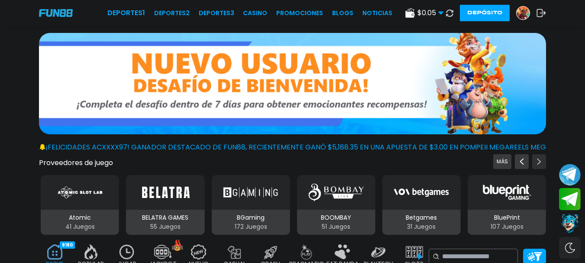
click at [539, 164] on icon "Next providers" at bounding box center [538, 161] width 7 height 7
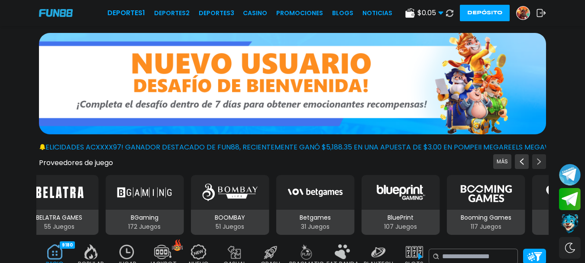
click at [539, 164] on icon "Next providers" at bounding box center [538, 161] width 7 height 7
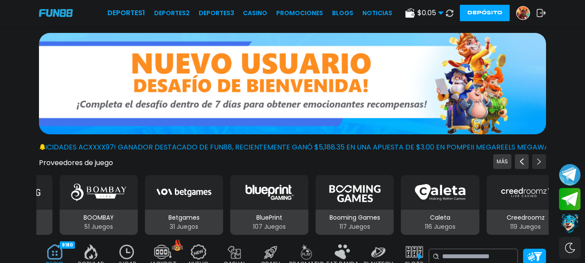
click at [539, 164] on icon "Next providers" at bounding box center [538, 161] width 7 height 7
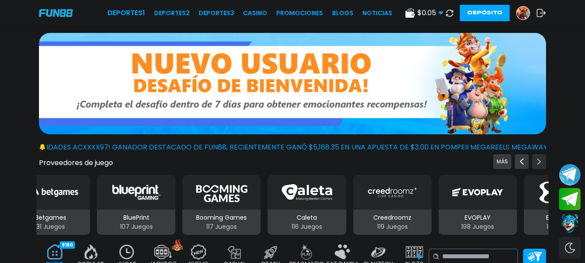
click at [539, 164] on icon "Next providers" at bounding box center [538, 161] width 7 height 7
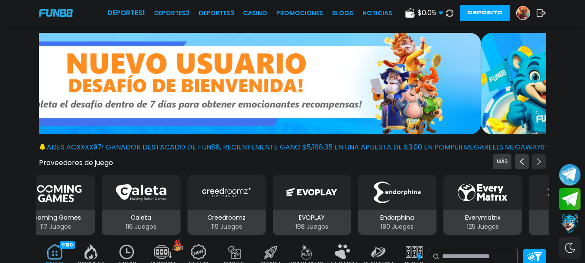
click at [539, 164] on icon "Next providers" at bounding box center [538, 161] width 7 height 7
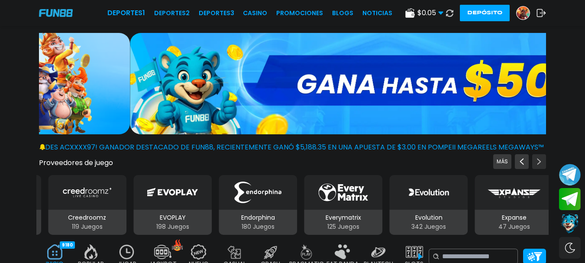
click at [539, 164] on icon "Next providers" at bounding box center [538, 161] width 7 height 7
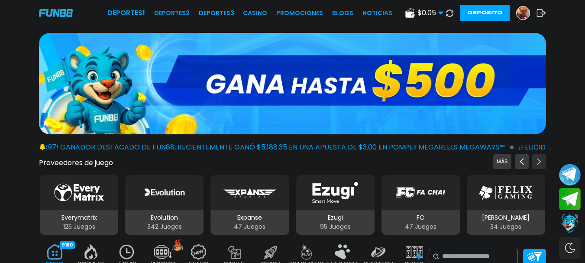
click at [539, 164] on icon "Next providers" at bounding box center [538, 161] width 7 height 7
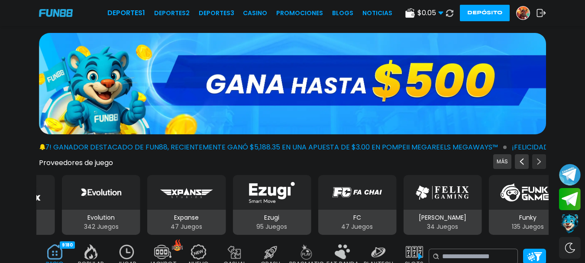
click at [539, 164] on icon "Next providers" at bounding box center [538, 161] width 7 height 7
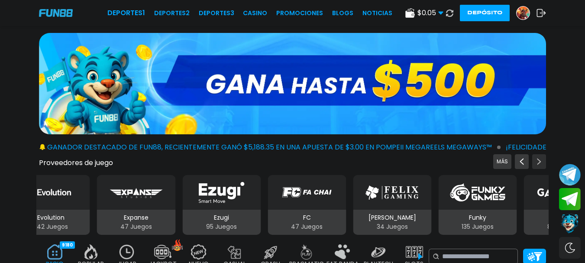
click at [539, 164] on icon "Next providers" at bounding box center [538, 161] width 7 height 7
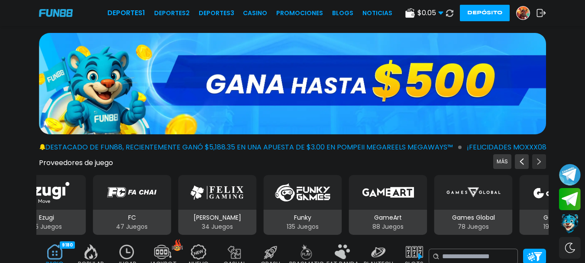
click at [539, 164] on icon "Next providers" at bounding box center [538, 161] width 7 height 7
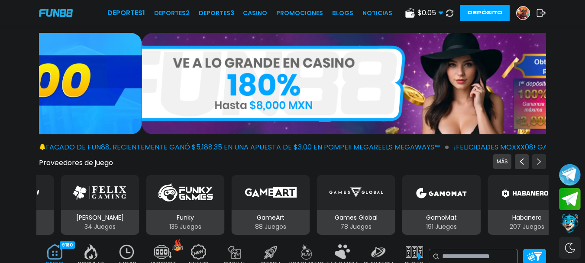
click at [539, 164] on icon "Next providers" at bounding box center [538, 161] width 7 height 7
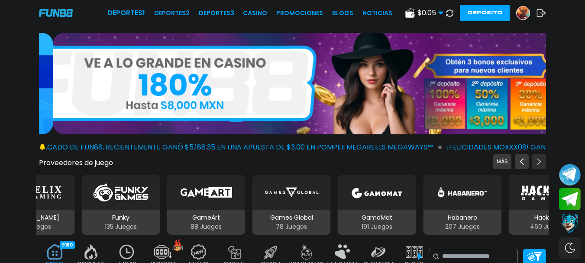
click at [539, 164] on icon "Next providers" at bounding box center [538, 161] width 7 height 7
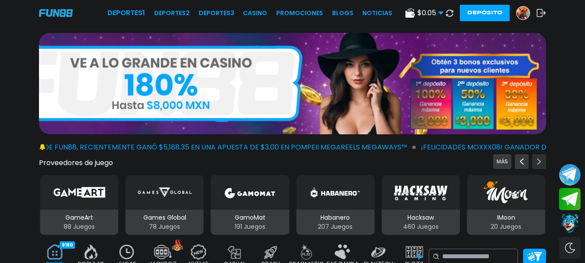
click at [539, 164] on icon "Next providers" at bounding box center [538, 161] width 7 height 7
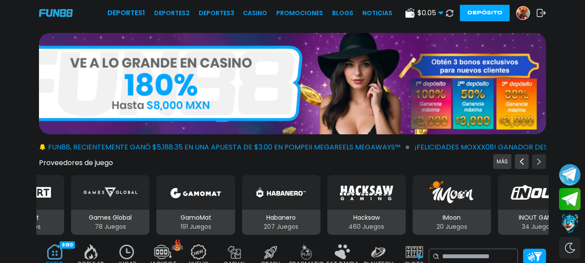
click at [539, 164] on icon "Next providers" at bounding box center [538, 161] width 7 height 7
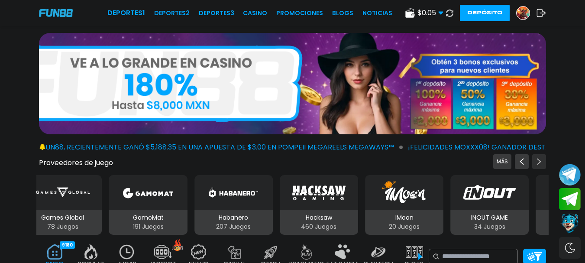
click at [539, 164] on icon "Next providers" at bounding box center [538, 161] width 7 height 7
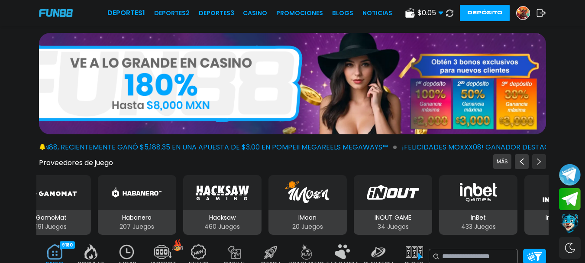
click at [539, 164] on icon "Next providers" at bounding box center [538, 161] width 7 height 7
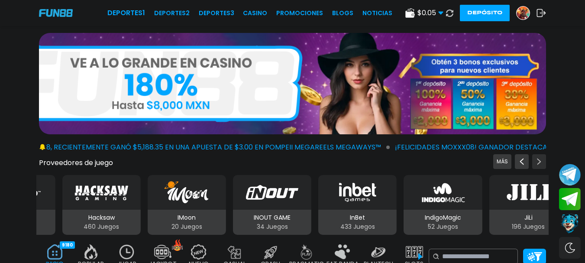
click at [539, 164] on icon "Next providers" at bounding box center [538, 161] width 7 height 7
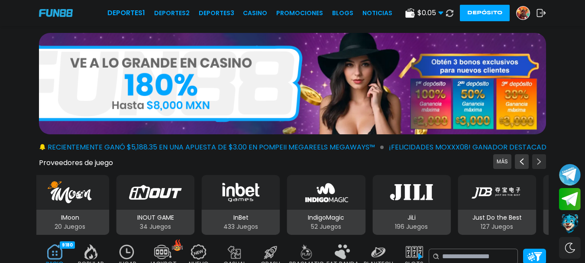
click at [539, 164] on icon "Next providers" at bounding box center [538, 161] width 7 height 7
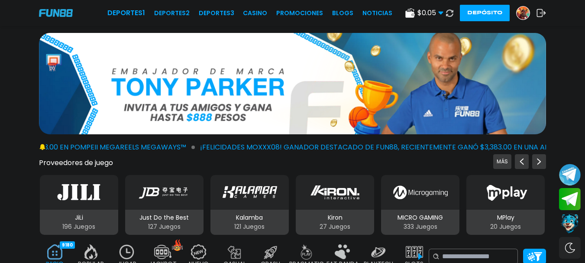
click at [497, 210] on div "MPlay 20 Juegos" at bounding box center [505, 221] width 78 height 25
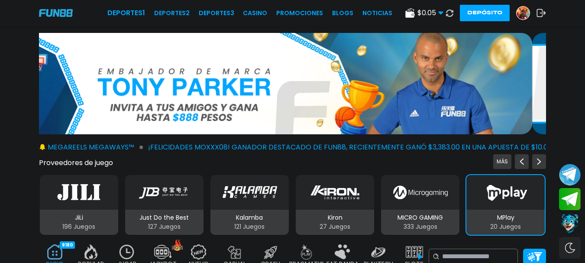
click at [501, 204] on img "MPlay" at bounding box center [505, 192] width 55 height 24
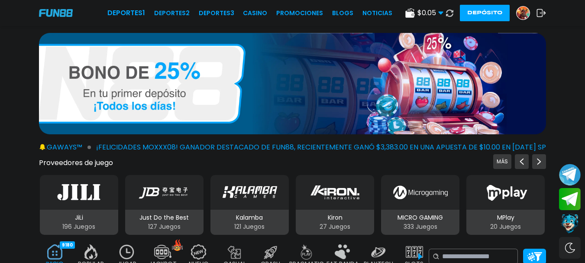
click at [501, 204] on img "MPlay" at bounding box center [505, 192] width 55 height 24
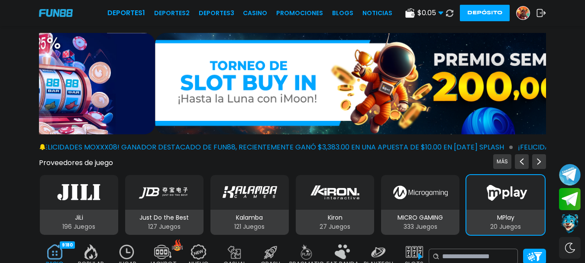
click at [505, 222] on p "MPlay" at bounding box center [505, 217] width 78 height 9
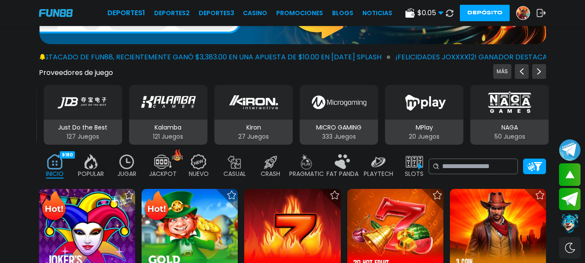
scroll to position [113, 0]
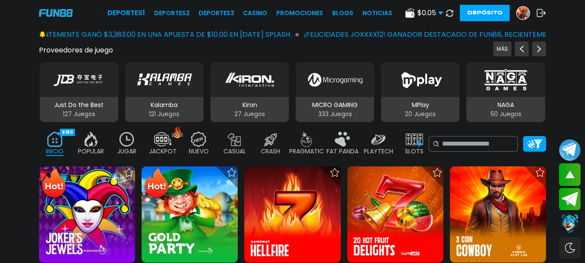
click at [417, 109] on p "MPlay" at bounding box center [420, 104] width 78 height 9
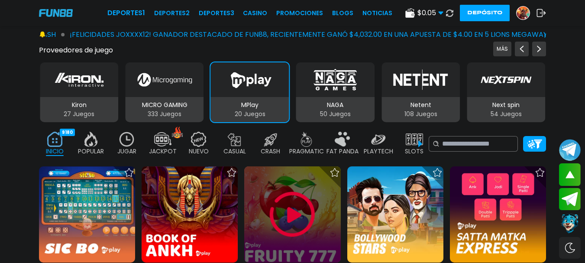
click at [319, 222] on div at bounding box center [292, 214] width 96 height 96
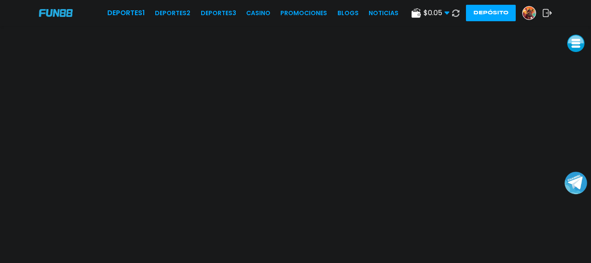
drag, startPoint x: 568, startPoint y: 244, endPoint x: 578, endPoint y: 181, distance: 63.1
click at [578, 181] on button "Join telegram channel" at bounding box center [576, 183] width 23 height 24
click at [261, 13] on link "CASINO" at bounding box center [258, 13] width 24 height 9
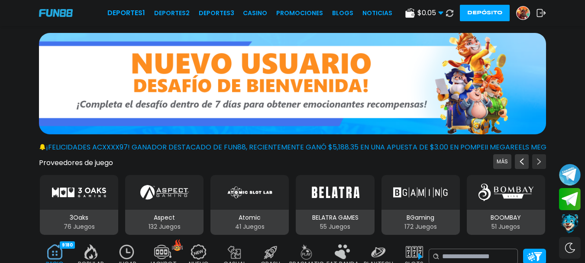
click at [535, 166] on button "Next providers" at bounding box center [539, 161] width 14 height 15
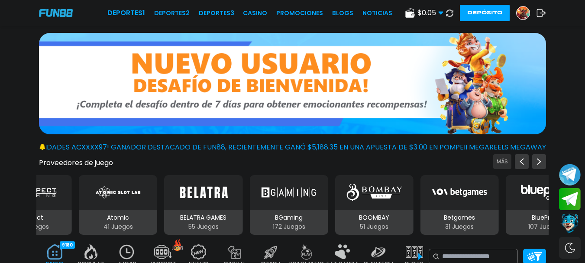
drag, startPoint x: 535, startPoint y: 166, endPoint x: 509, endPoint y: 162, distance: 26.3
click at [531, 165] on div "MÁS" at bounding box center [519, 161] width 53 height 15
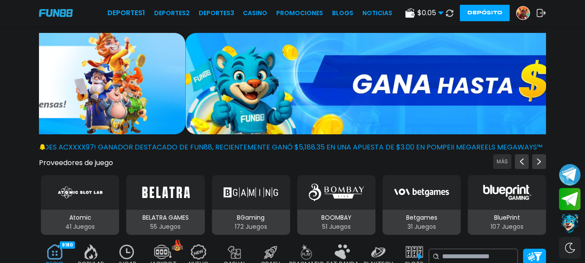
click at [498, 160] on button "MÁS" at bounding box center [502, 161] width 18 height 15
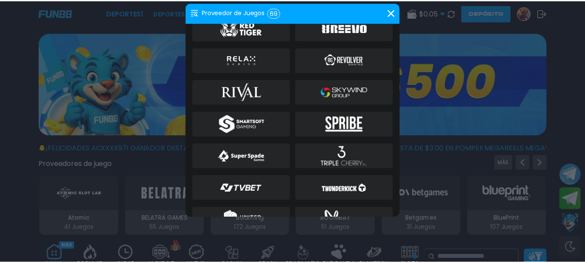
scroll to position [933, 0]
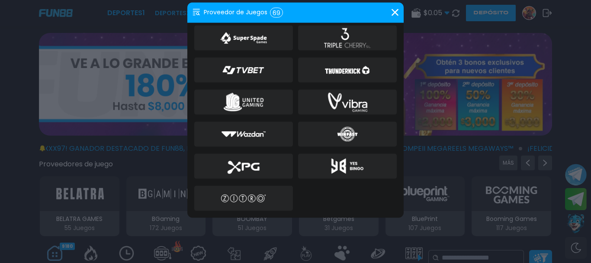
click at [244, 195] on img at bounding box center [243, 197] width 47 height 21
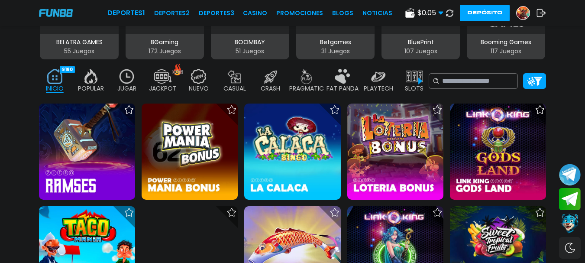
scroll to position [193, 0]
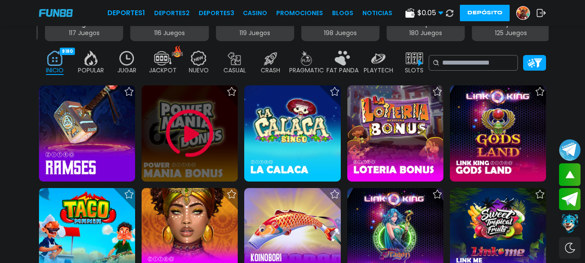
click at [186, 134] on img at bounding box center [190, 133] width 52 height 52
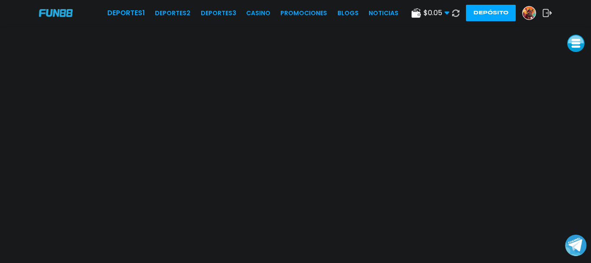
click at [573, 45] on button at bounding box center [575, 43] width 17 height 17
click at [270, 13] on link "CASINO" at bounding box center [258, 13] width 24 height 9
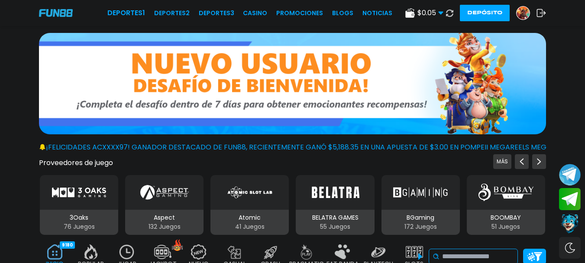
click at [454, 253] on input at bounding box center [478, 256] width 72 height 10
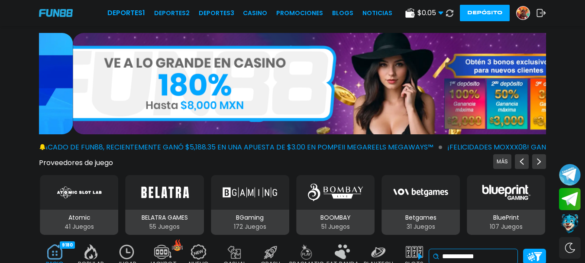
type input "**********"
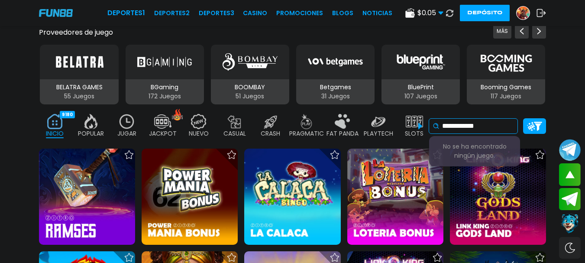
scroll to position [148, 0]
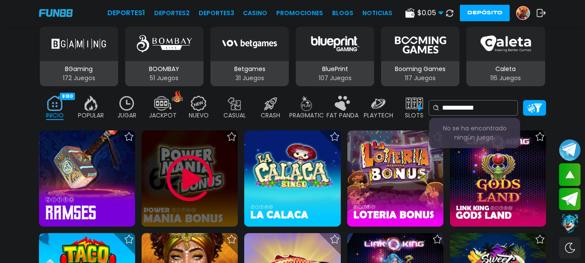
click at [193, 188] on img at bounding box center [190, 178] width 52 height 52
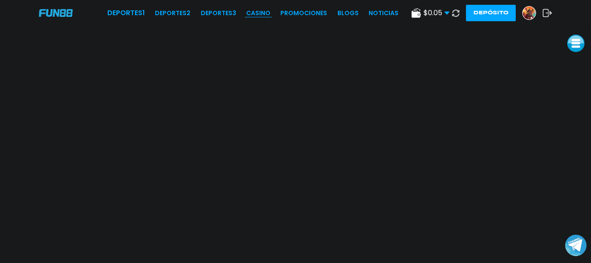
click at [260, 12] on link "CASINO" at bounding box center [258, 13] width 24 height 9
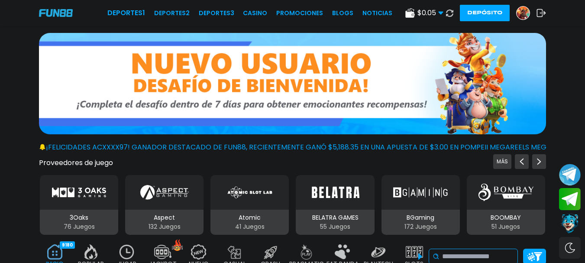
click at [468, 255] on input at bounding box center [478, 256] width 72 height 10
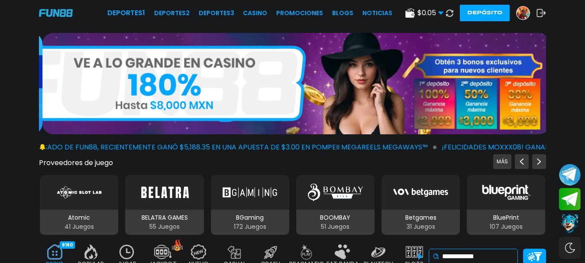
click at [507, 258] on input "**********" at bounding box center [478, 256] width 72 height 10
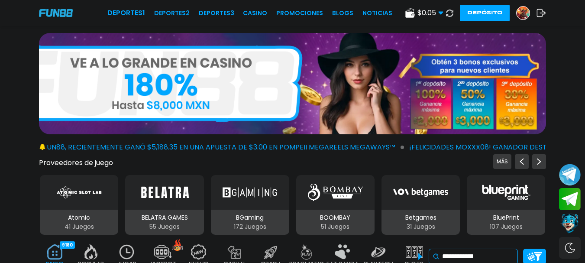
type input "**********"
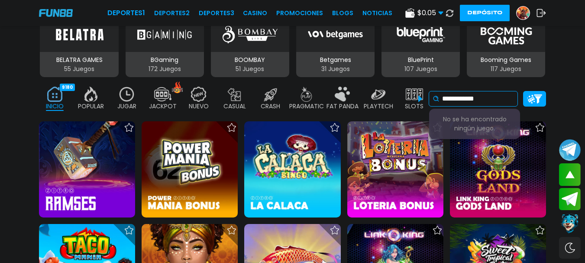
scroll to position [167, 0]
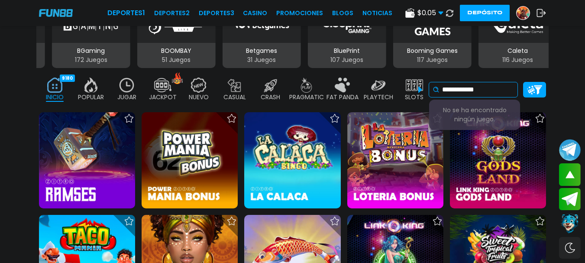
click at [492, 93] on input "**********" at bounding box center [478, 89] width 72 height 10
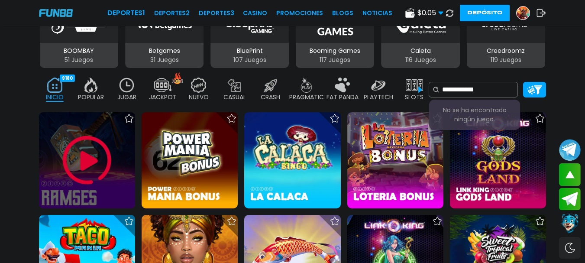
click at [100, 177] on img at bounding box center [87, 160] width 52 height 52
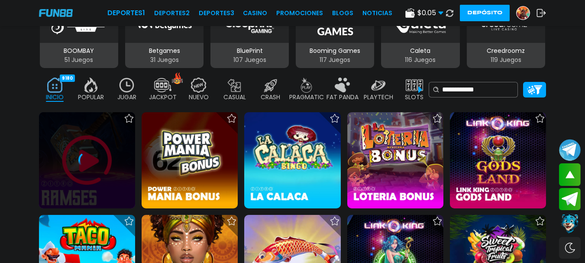
click at [85, 151] on icon at bounding box center [86, 159] width 17 height 17
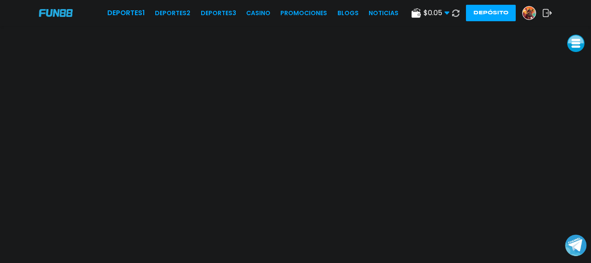
click at [443, 11] on span "$ 0.05" at bounding box center [437, 13] width 26 height 10
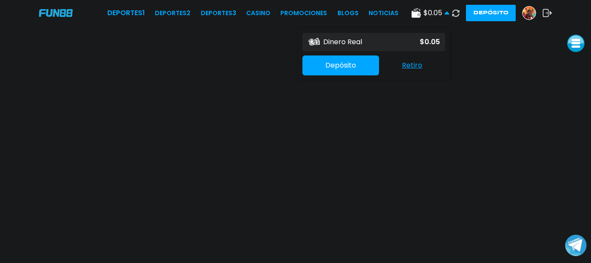
click at [410, 70] on button "Retiro" at bounding box center [412, 65] width 66 height 18
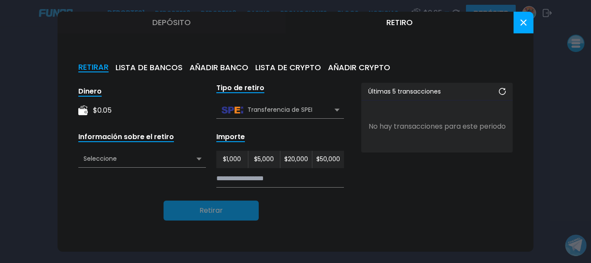
click at [184, 158] on div "Seleccione" at bounding box center [142, 159] width 128 height 16
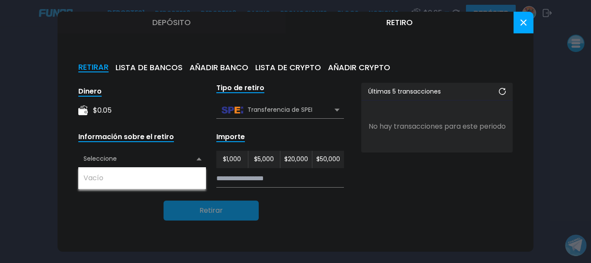
click at [116, 135] on div "Información sobre el retiro" at bounding box center [126, 137] width 96 height 10
click at [106, 104] on div "Dinero $ 0.05" at bounding box center [142, 105] width 128 height 44
click at [94, 96] on div "Dinero" at bounding box center [89, 92] width 23 height 10
click at [526, 26] on button at bounding box center [524, 23] width 20 height 22
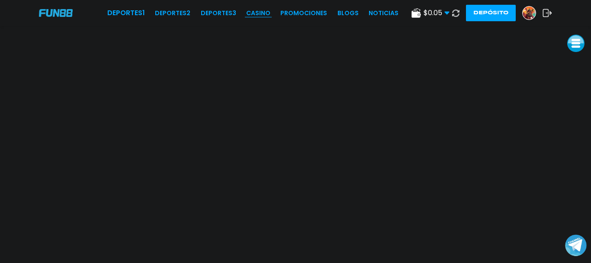
click at [267, 13] on link "CASINO" at bounding box center [258, 13] width 24 height 9
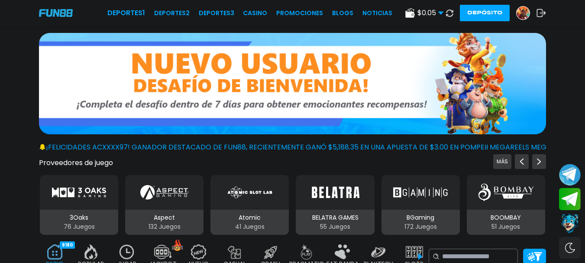
click at [497, 226] on p "51 Juegos" at bounding box center [506, 226] width 78 height 9
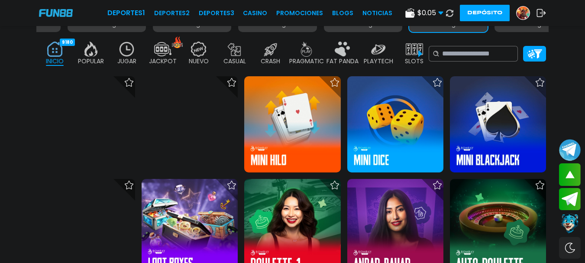
scroll to position [261, 0]
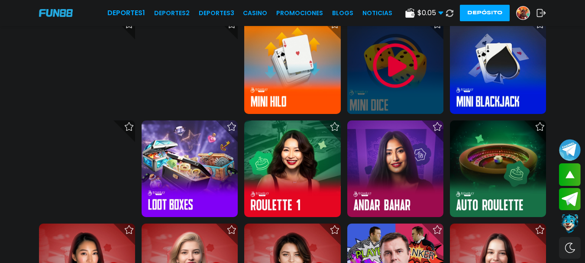
click at [396, 56] on img at bounding box center [395, 66] width 52 height 52
